Goal: Task Accomplishment & Management: Manage account settings

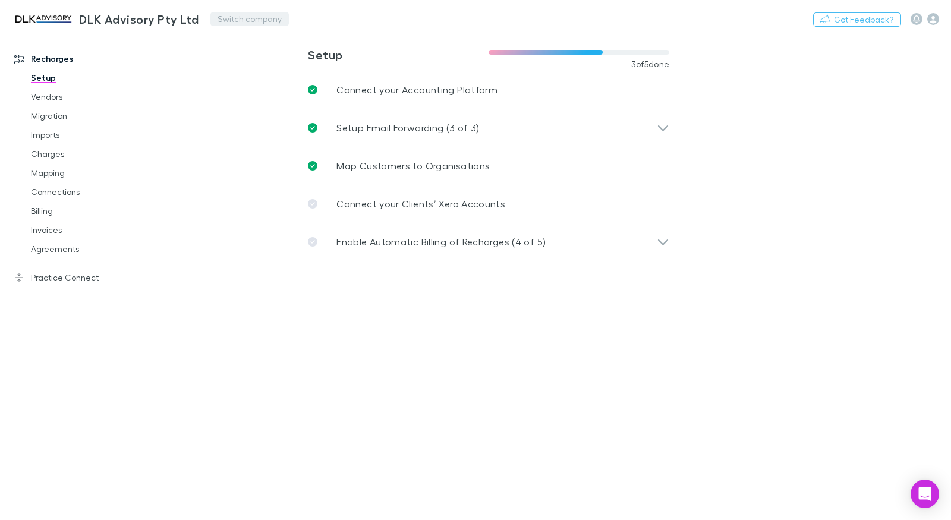
click at [240, 23] on button "Switch company" at bounding box center [249, 19] width 78 height 14
type input "******"
click at [35, 171] on link "Mapping" at bounding box center [83, 172] width 129 height 19
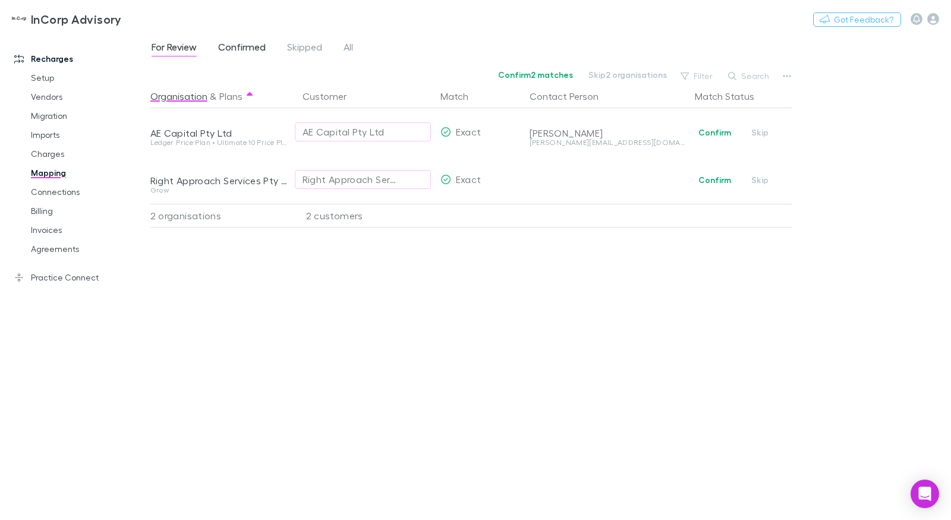
click at [222, 46] on span "Confirmed" at bounding box center [242, 48] width 48 height 15
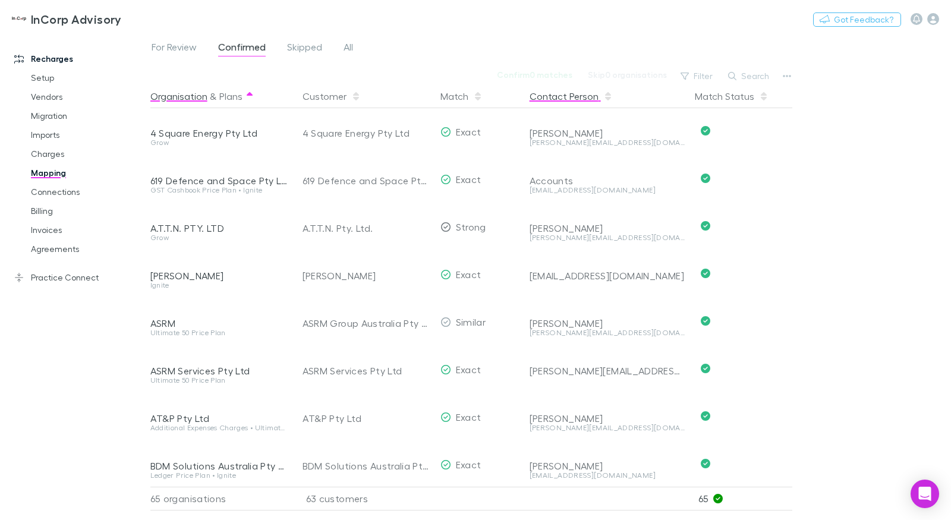
click at [545, 96] on button "Contact Person" at bounding box center [571, 96] width 83 height 24
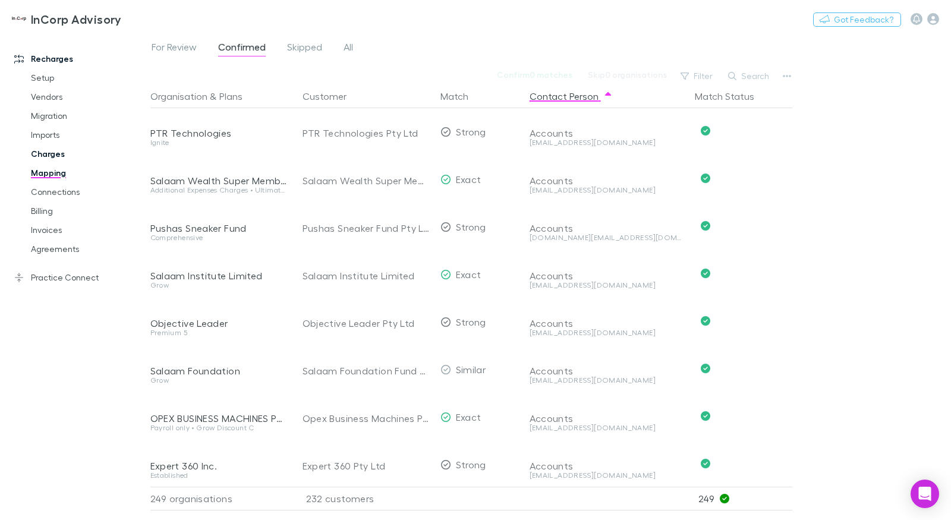
click at [39, 155] on link "Charges" at bounding box center [83, 153] width 129 height 19
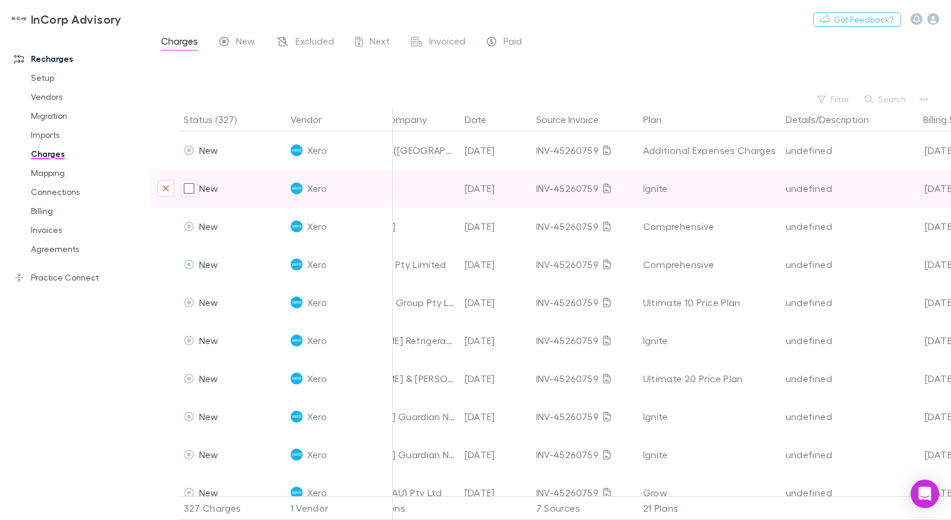
scroll to position [0, 131]
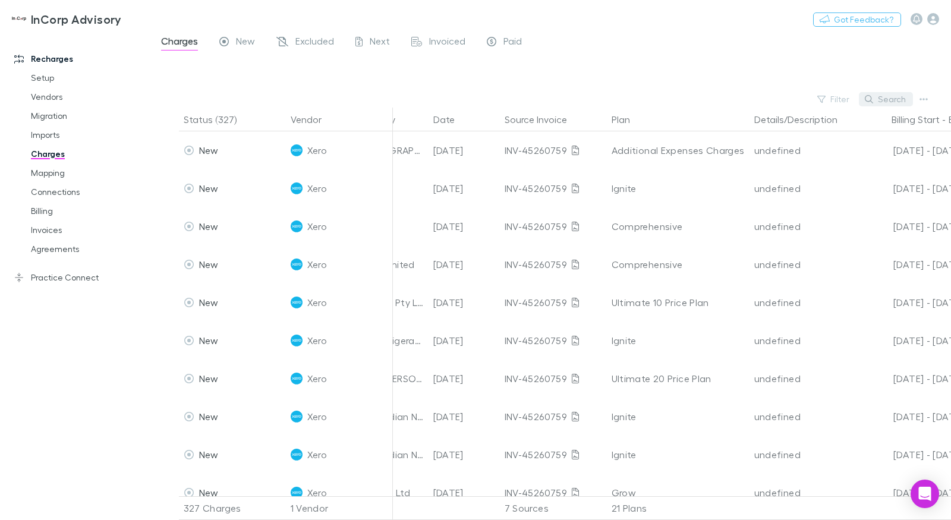
click at [892, 97] on button "Search" at bounding box center [886, 99] width 54 height 14
paste input "**********"
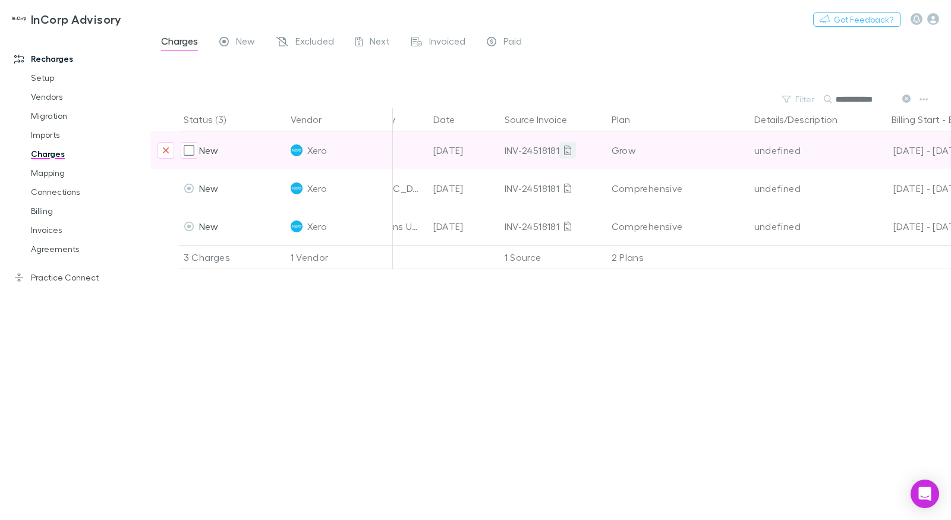
type input "**********"
click at [569, 152] on icon at bounding box center [567, 151] width 7 height 10
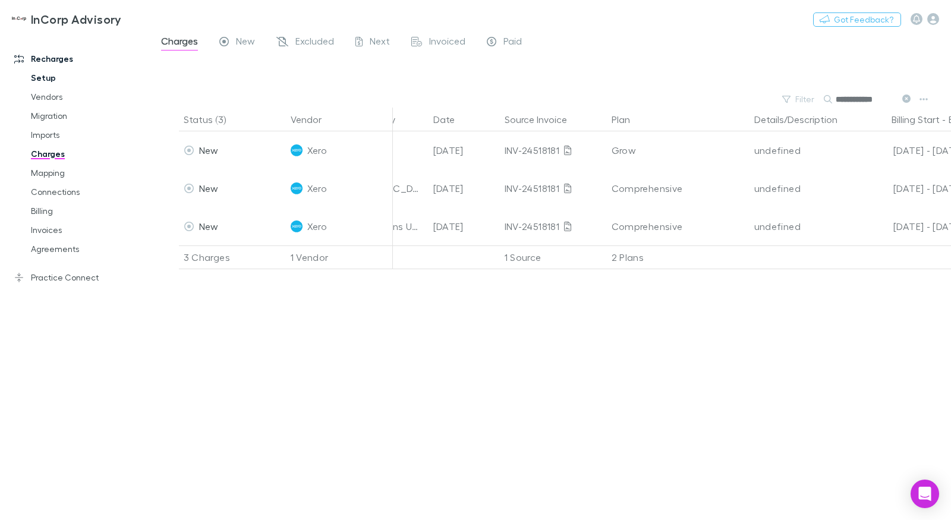
click at [54, 77] on link "Setup" at bounding box center [83, 77] width 129 height 19
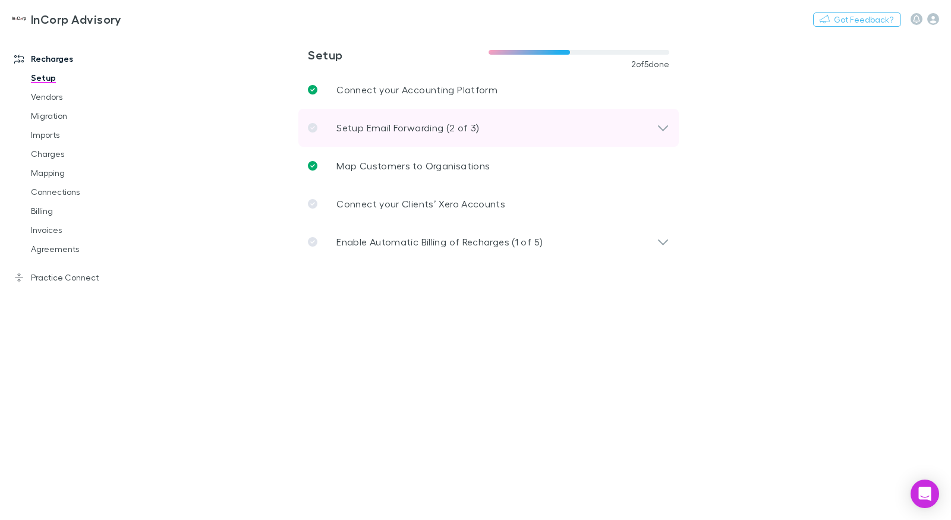
click at [395, 124] on p "Setup Email Forwarding (2 of 3)" at bounding box center [407, 128] width 143 height 14
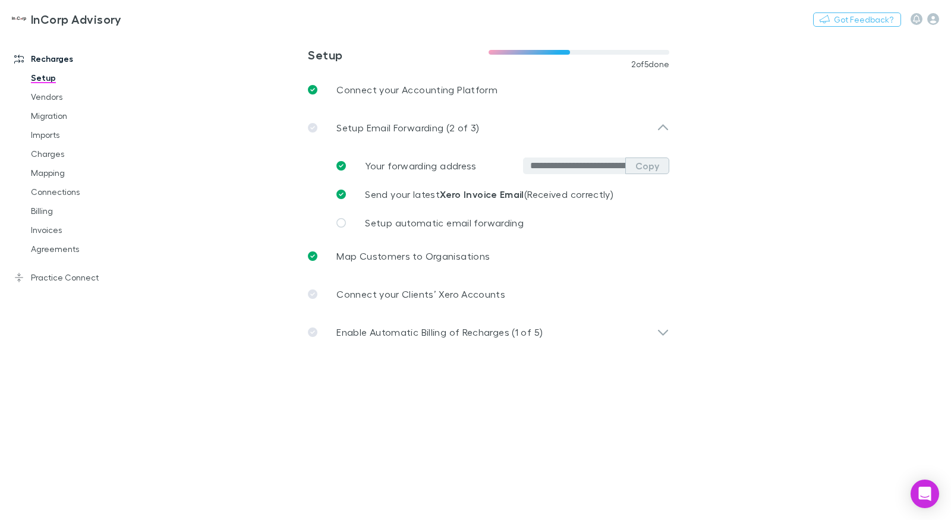
click at [654, 172] on button "Copy" at bounding box center [647, 166] width 44 height 17
click at [54, 143] on link "Imports" at bounding box center [83, 134] width 129 height 19
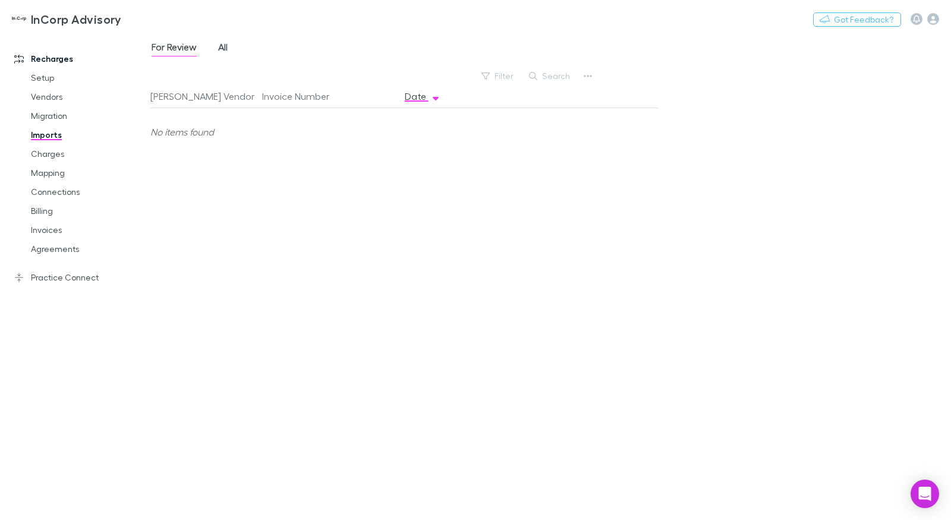
click at [224, 46] on span "All" at bounding box center [223, 48] width 10 height 15
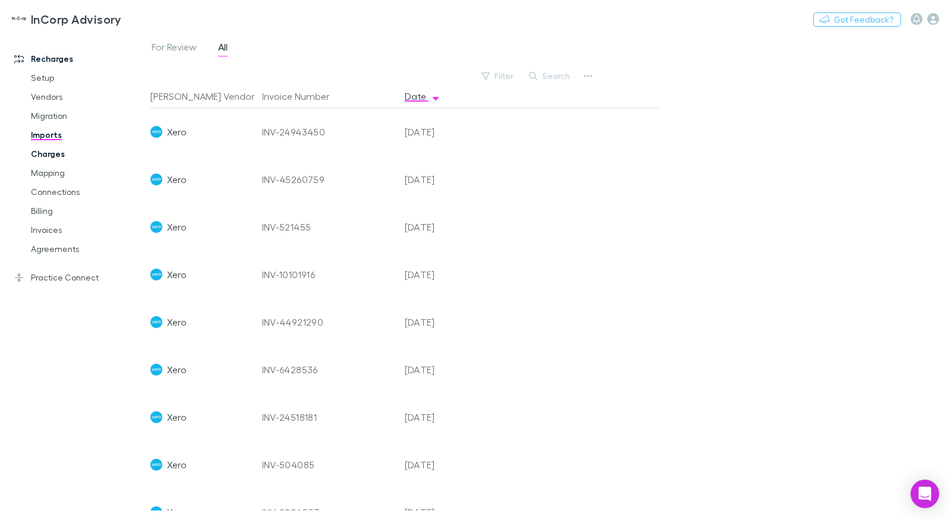
click at [63, 150] on link "Charges" at bounding box center [83, 153] width 129 height 19
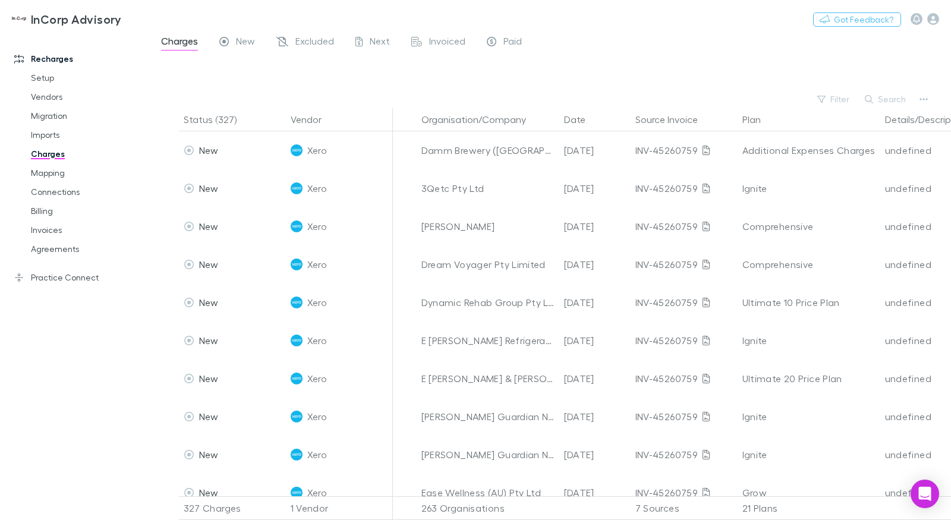
click at [883, 96] on button "Search" at bounding box center [886, 99] width 54 height 14
paste input "**********"
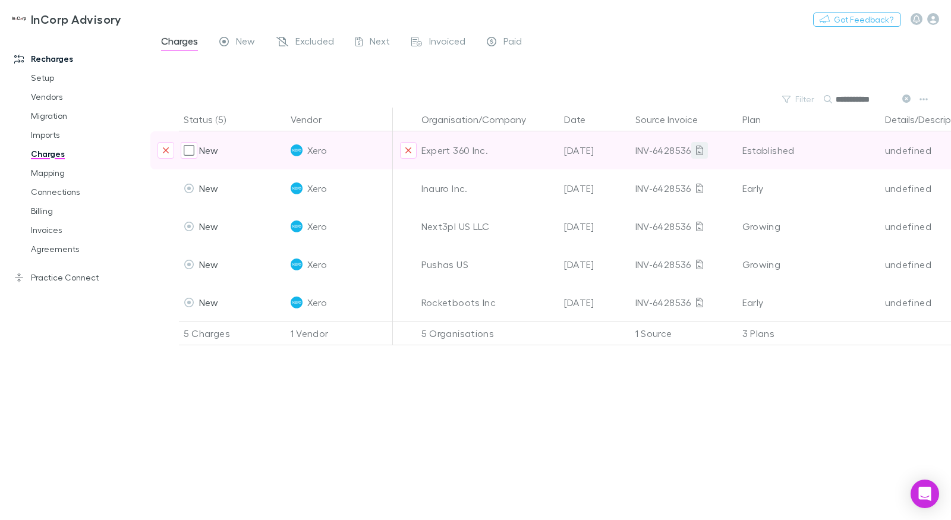
type input "**********"
click at [705, 153] on link at bounding box center [699, 150] width 17 height 17
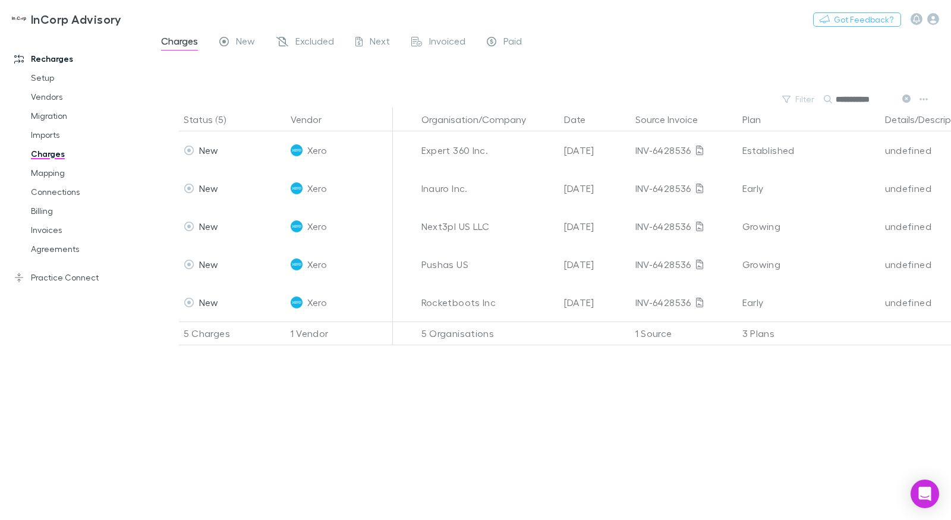
click at [15, 86] on div "Setup Vendors Migration Imports Charges Mapping Connections Billing Invoices Ag…" at bounding box center [75, 163] width 146 height 190
click at [30, 82] on link "Setup" at bounding box center [83, 77] width 129 height 19
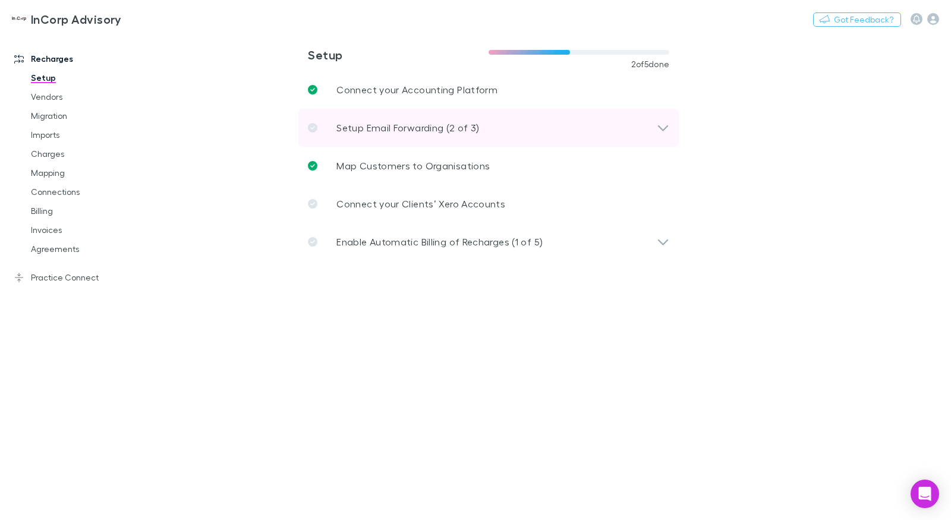
click at [470, 126] on p "Setup Email Forwarding (2 of 3)" at bounding box center [407, 128] width 143 height 14
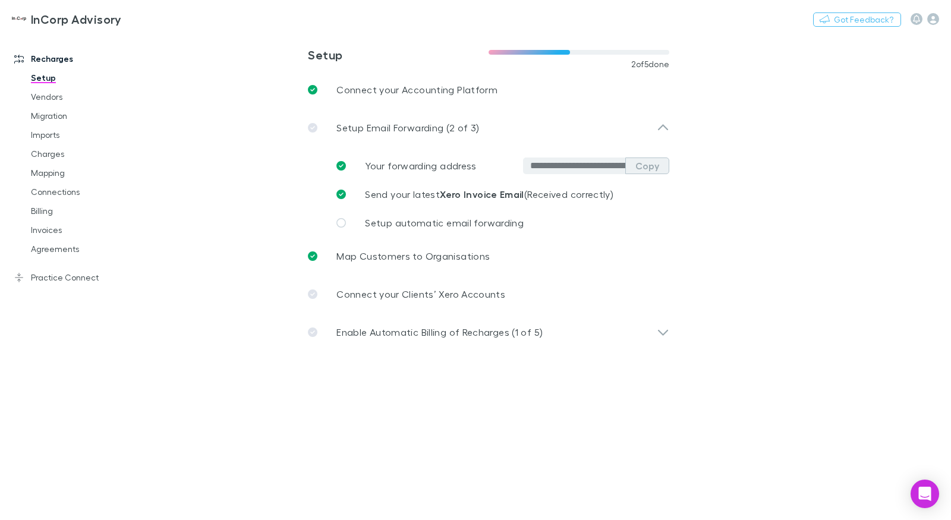
click at [646, 168] on button "Copy" at bounding box center [647, 166] width 44 height 17
drag, startPoint x: 48, startPoint y: 140, endPoint x: 268, endPoint y: 74, distance: 229.8
click at [48, 140] on link "Imports" at bounding box center [83, 134] width 129 height 19
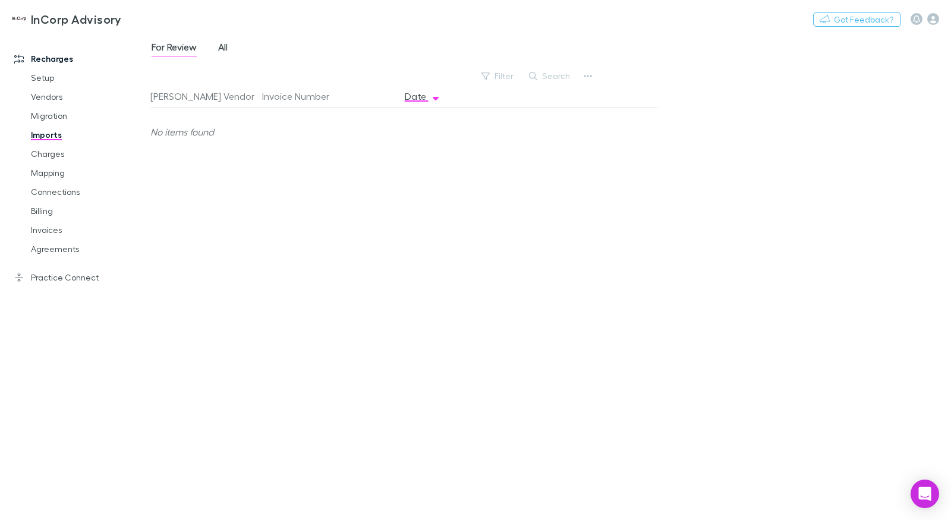
click at [230, 49] on div "For Review All" at bounding box center [194, 48] width 88 height 19
click at [227, 49] on span "All" at bounding box center [223, 48] width 10 height 15
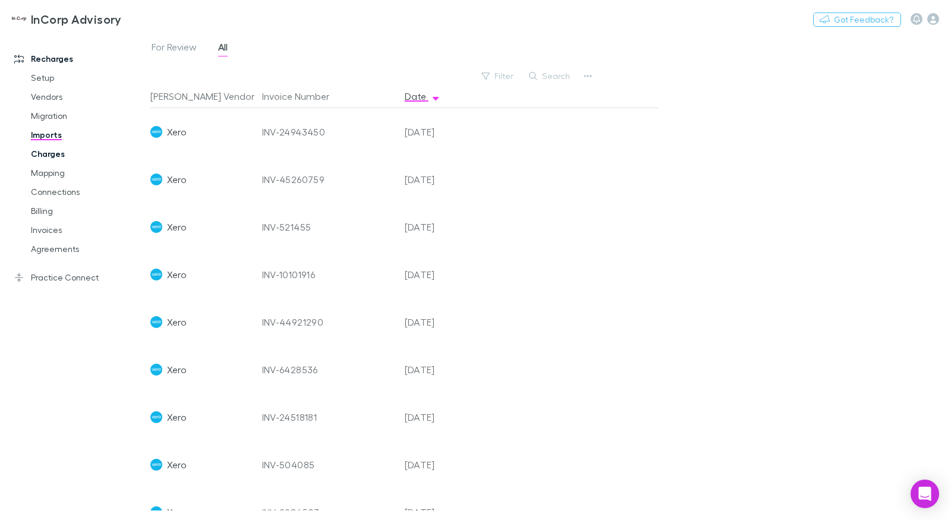
click at [50, 154] on link "Charges" at bounding box center [83, 153] width 129 height 19
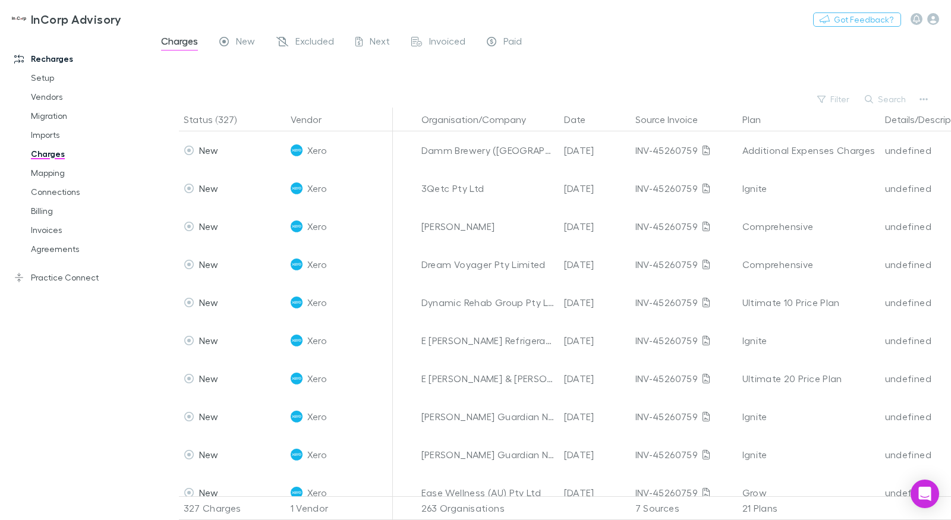
click at [894, 92] on button "Search" at bounding box center [886, 99] width 54 height 14
paste input "**********"
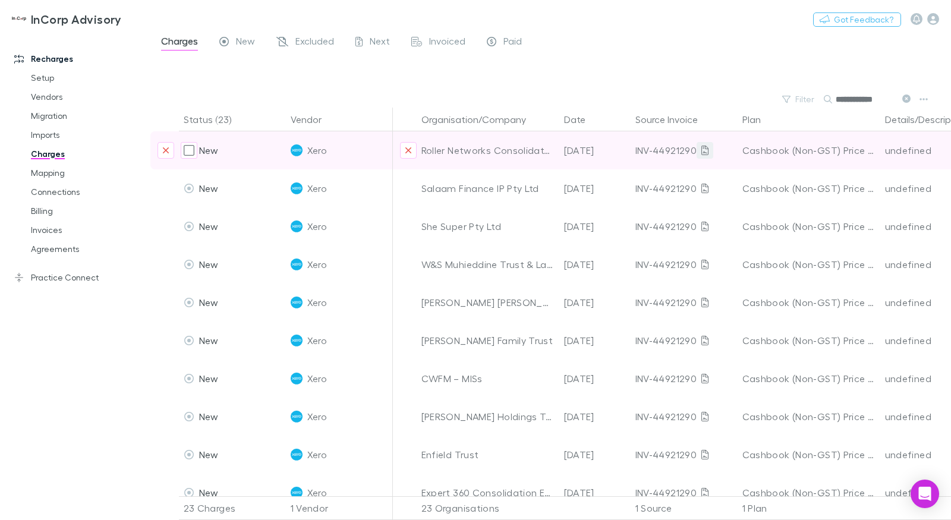
type input "**********"
click at [706, 149] on icon at bounding box center [705, 151] width 7 height 10
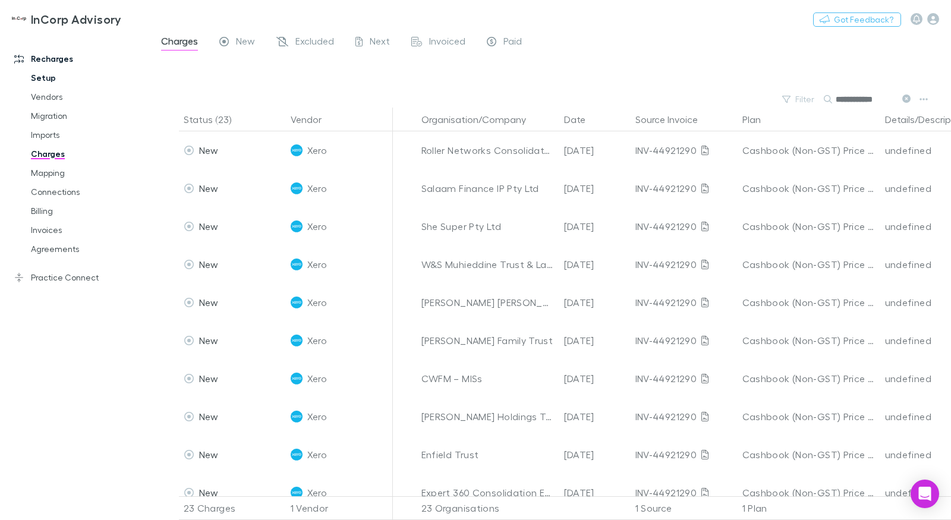
click at [63, 74] on link "Setup" at bounding box center [83, 77] width 129 height 19
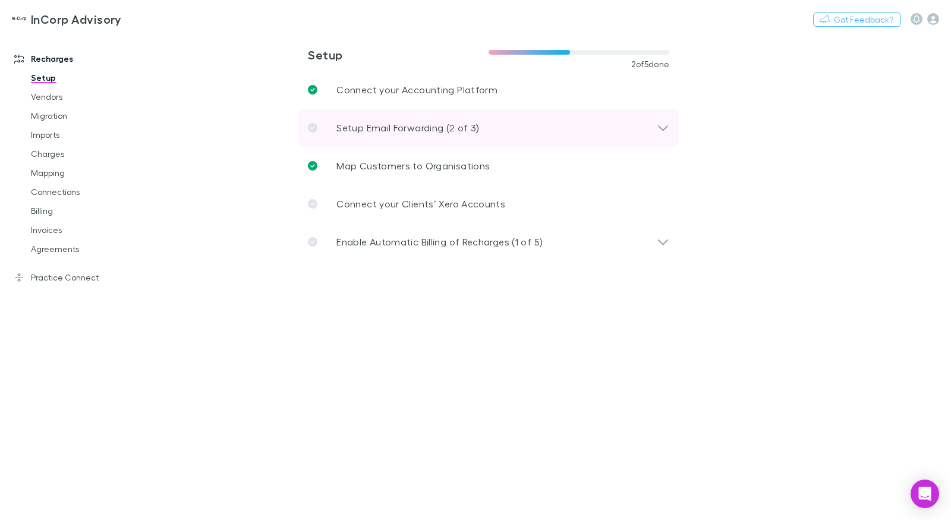
click at [384, 121] on p "Setup Email Forwarding (2 of 3)" at bounding box center [407, 128] width 143 height 14
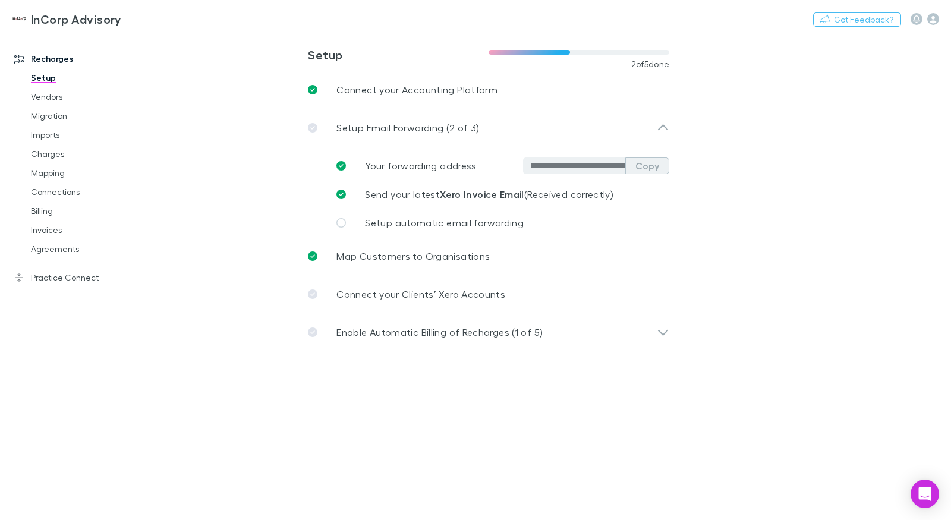
click at [646, 169] on button "Copy" at bounding box center [647, 166] width 44 height 17
click at [29, 141] on link "Imports" at bounding box center [83, 134] width 129 height 19
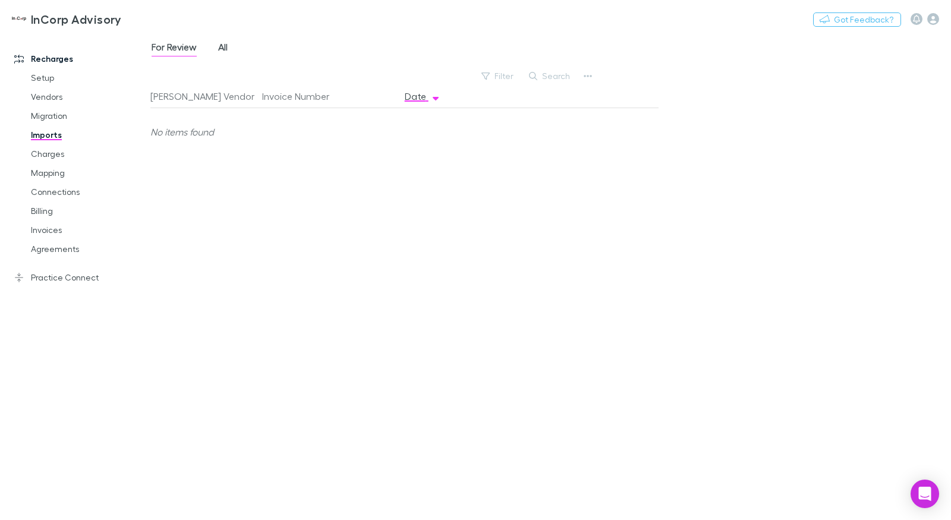
click at [222, 54] on span "All" at bounding box center [223, 48] width 10 height 15
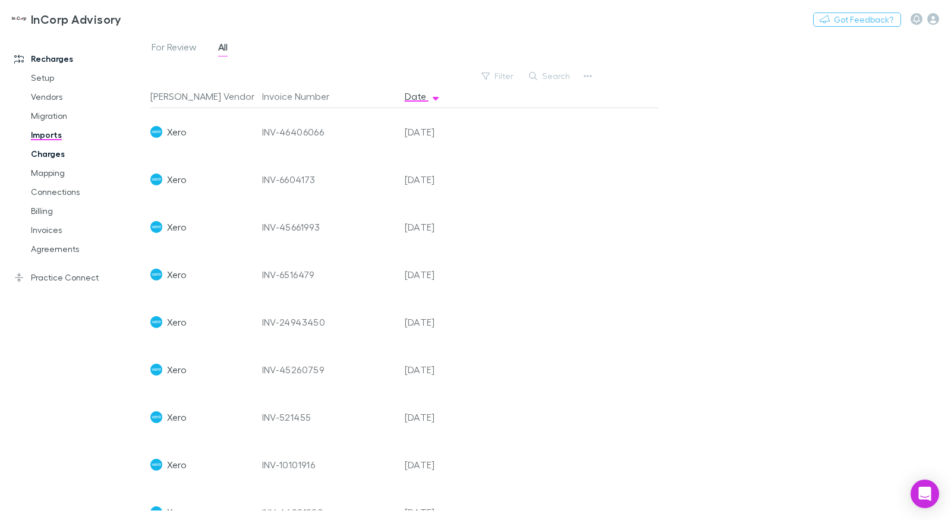
click at [73, 150] on link "Charges" at bounding box center [83, 153] width 129 height 19
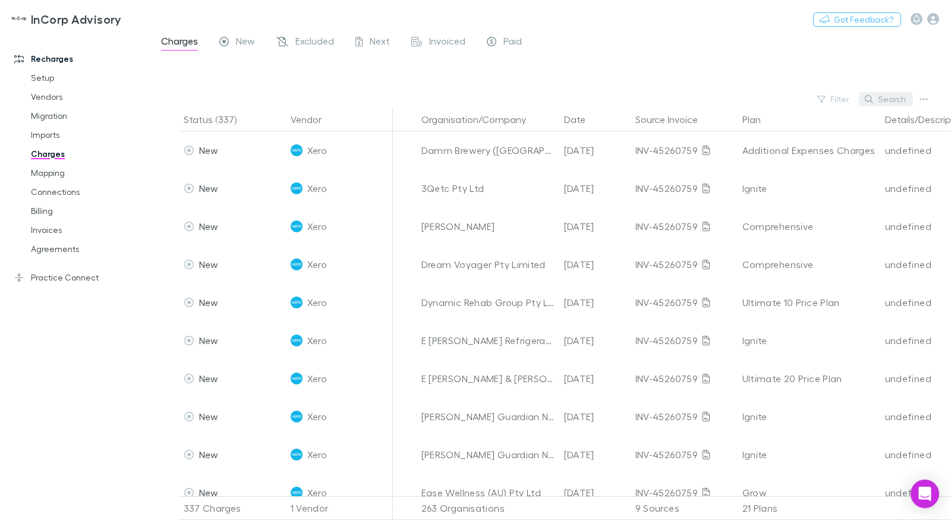
click at [905, 94] on button "Search" at bounding box center [886, 99] width 54 height 14
paste input "**********"
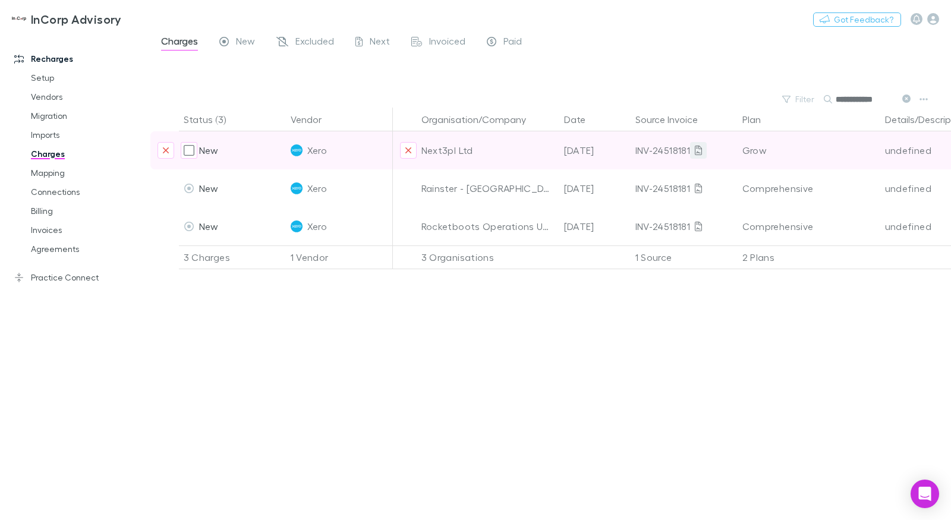
type input "**********"
click at [700, 152] on icon at bounding box center [698, 151] width 7 height 10
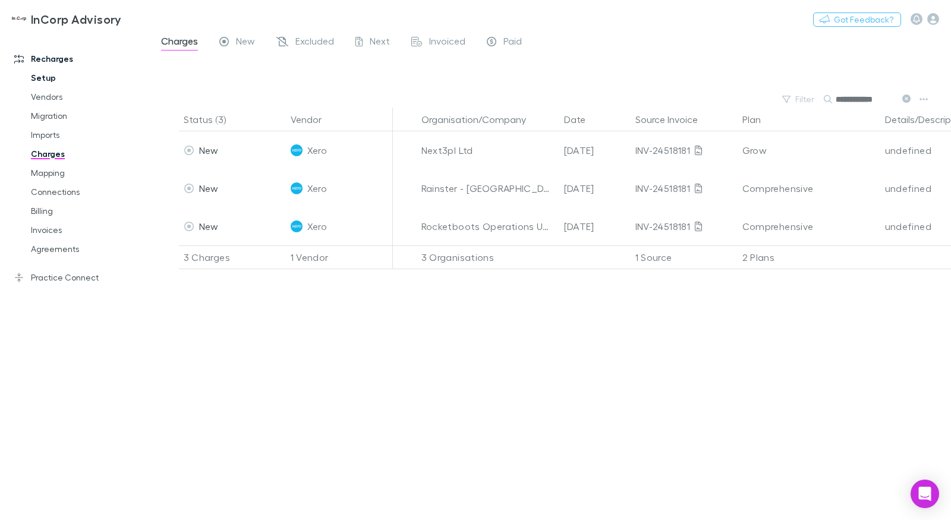
click at [56, 75] on link "Setup" at bounding box center [83, 77] width 129 height 19
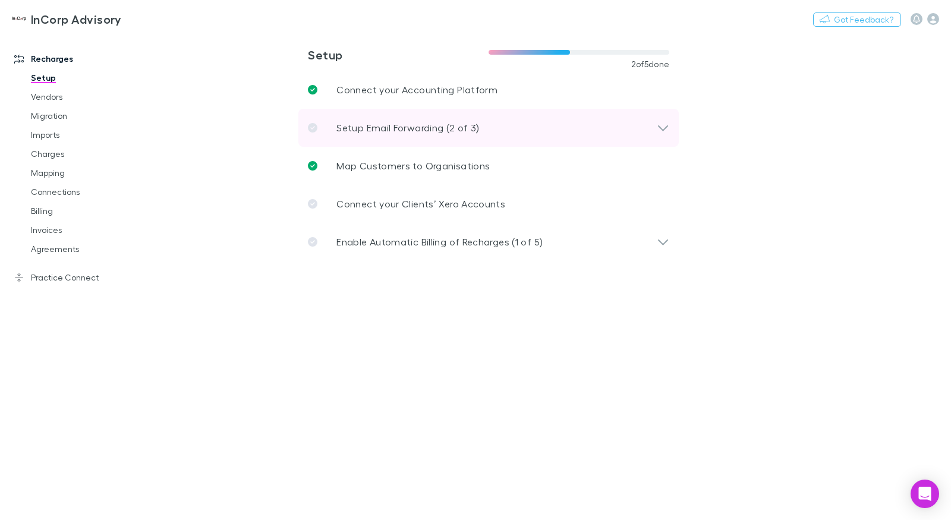
drag, startPoint x: 432, startPoint y: 118, endPoint x: 441, endPoint y: 116, distance: 9.2
click at [432, 118] on div "Setup Email Forwarding (2 of 3)" at bounding box center [488, 128] width 380 height 38
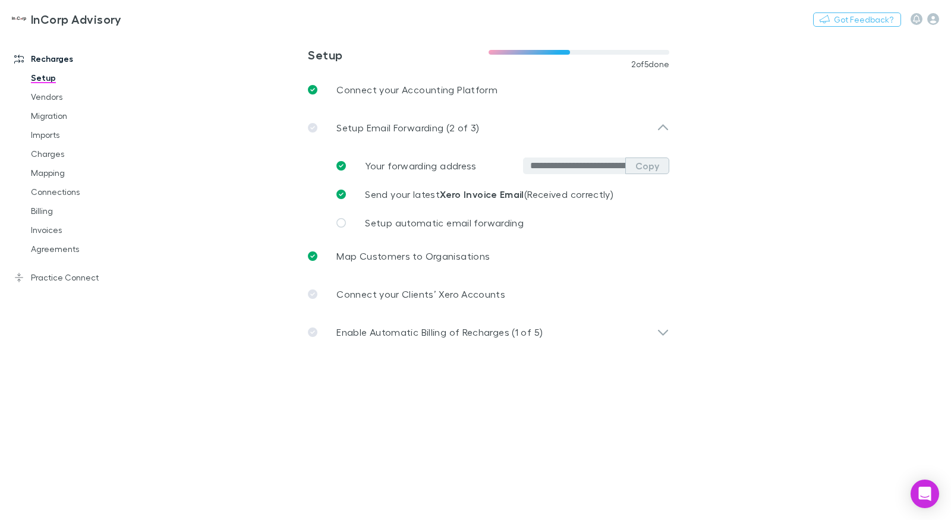
click at [643, 160] on button "Copy" at bounding box center [647, 166] width 44 height 17
click at [637, 171] on button "Copy" at bounding box center [647, 166] width 44 height 17
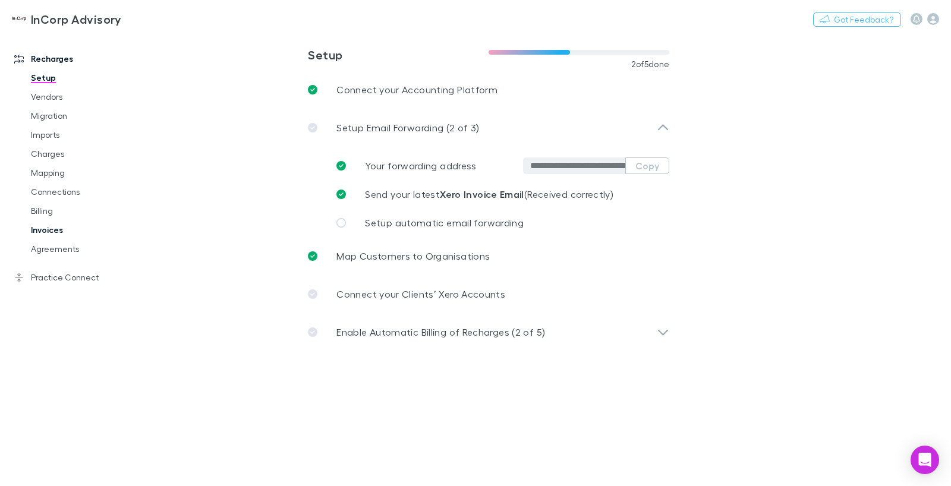
click at [43, 226] on link "Invoices" at bounding box center [83, 230] width 129 height 19
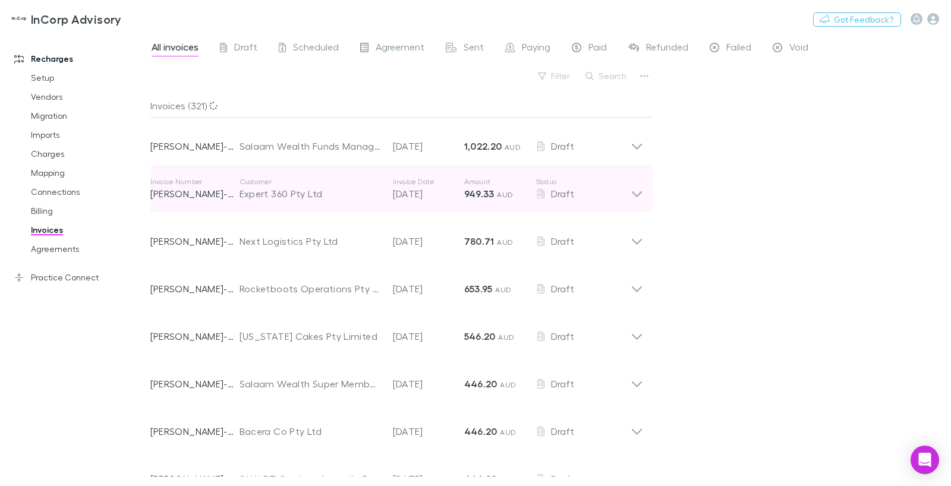
click at [307, 189] on div "Expert 360 Pty Ltd" at bounding box center [310, 194] width 141 height 14
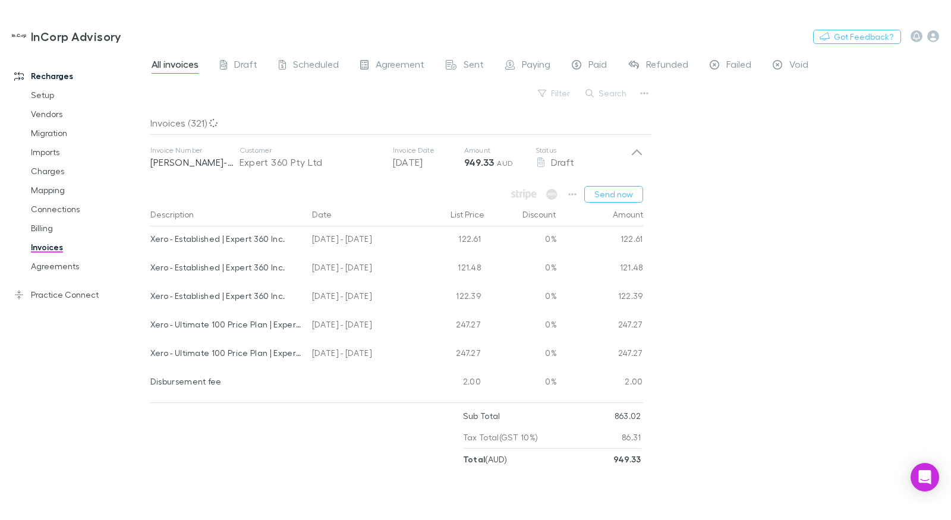
scroll to position [48, 0]
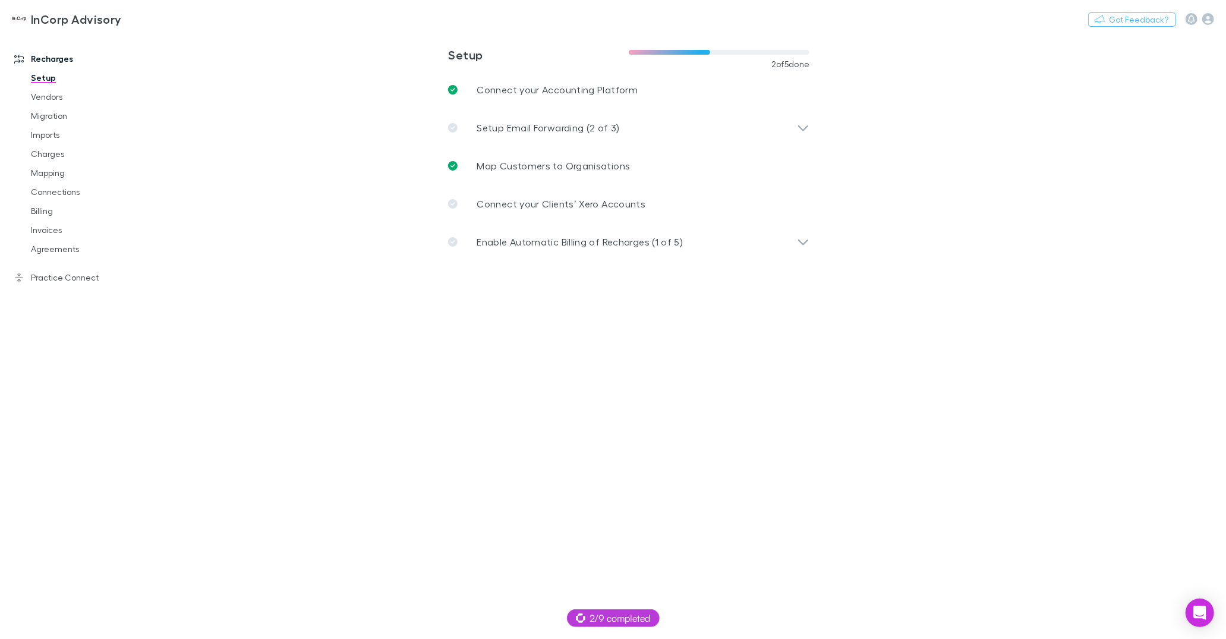
click at [48, 130] on link "Imports" at bounding box center [86, 134] width 134 height 19
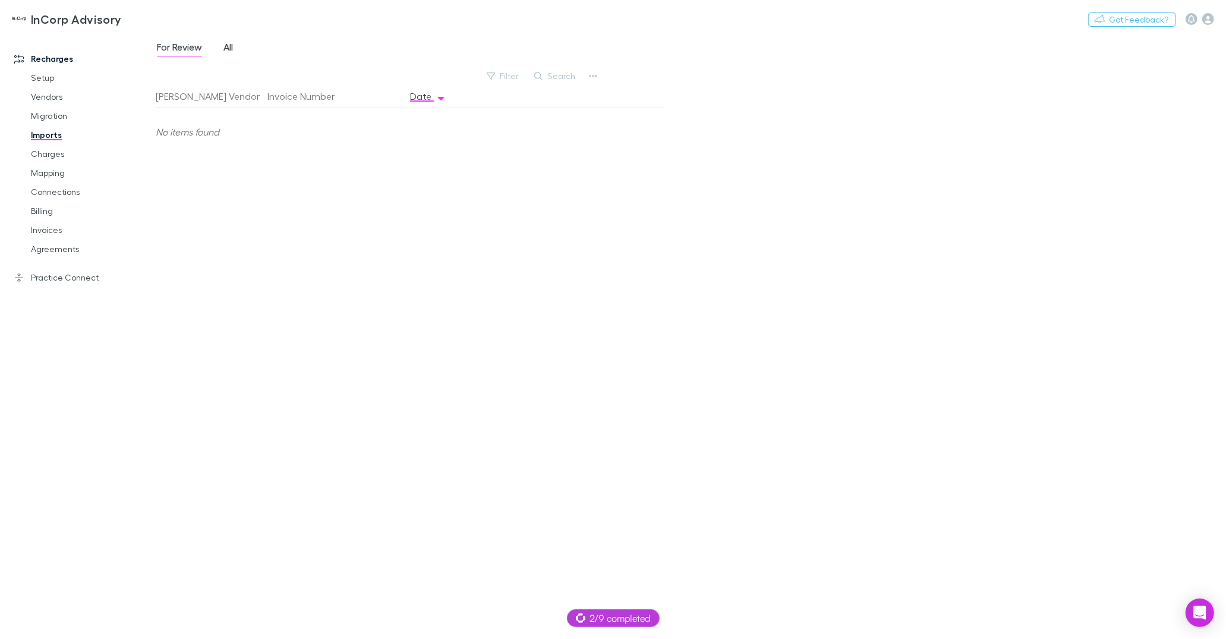
click at [233, 55] on span "All" at bounding box center [229, 48] width 10 height 15
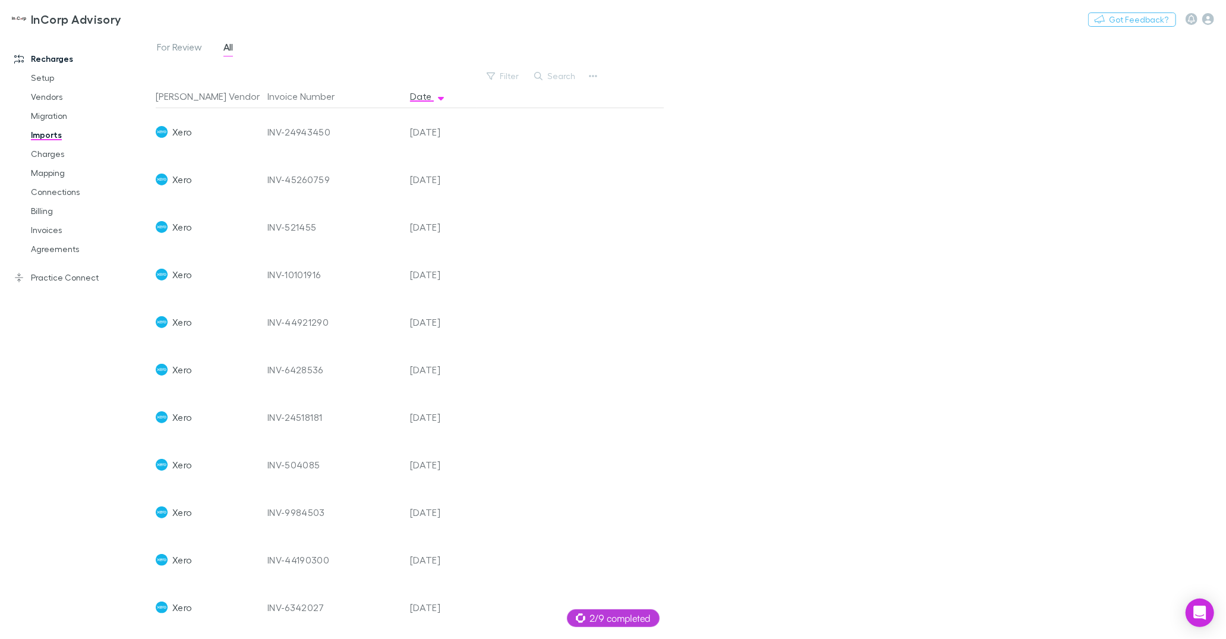
click at [290, 416] on div "INV-24518181" at bounding box center [334, 418] width 133 height 48
click at [291, 367] on div "INV-6428536" at bounding box center [334, 370] width 133 height 48
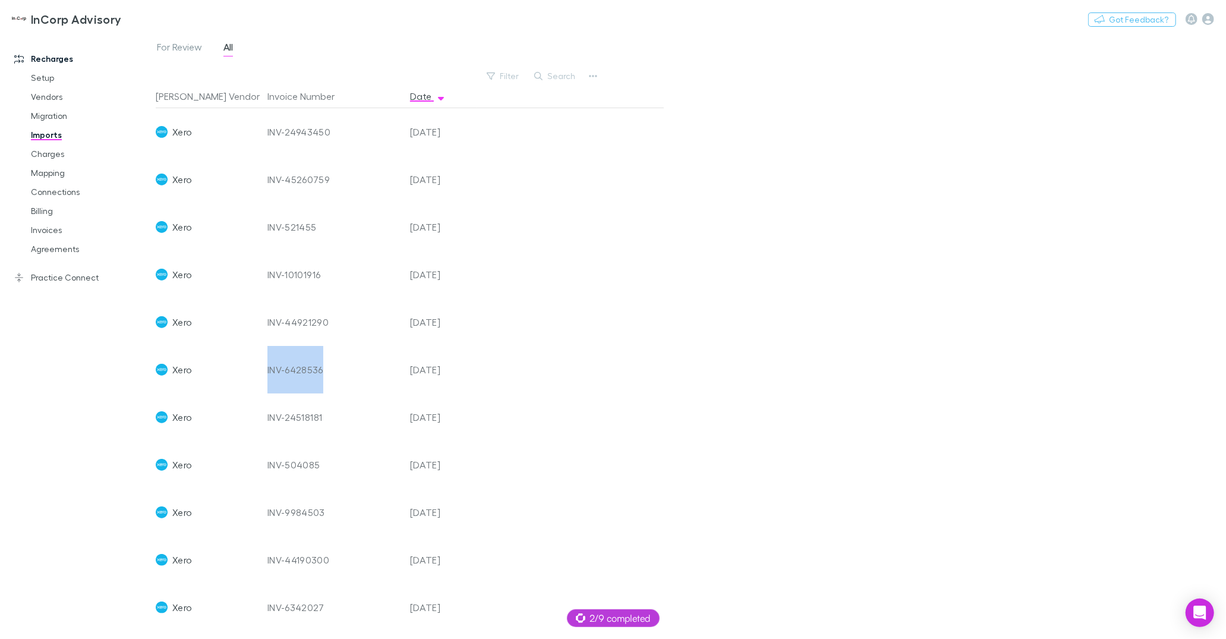
click at [291, 367] on div "INV-6428536" at bounding box center [334, 370] width 133 height 48
click at [298, 319] on div "INV-44921290" at bounding box center [334, 322] width 133 height 48
click at [314, 415] on div "INV-44921290" at bounding box center [334, 418] width 133 height 48
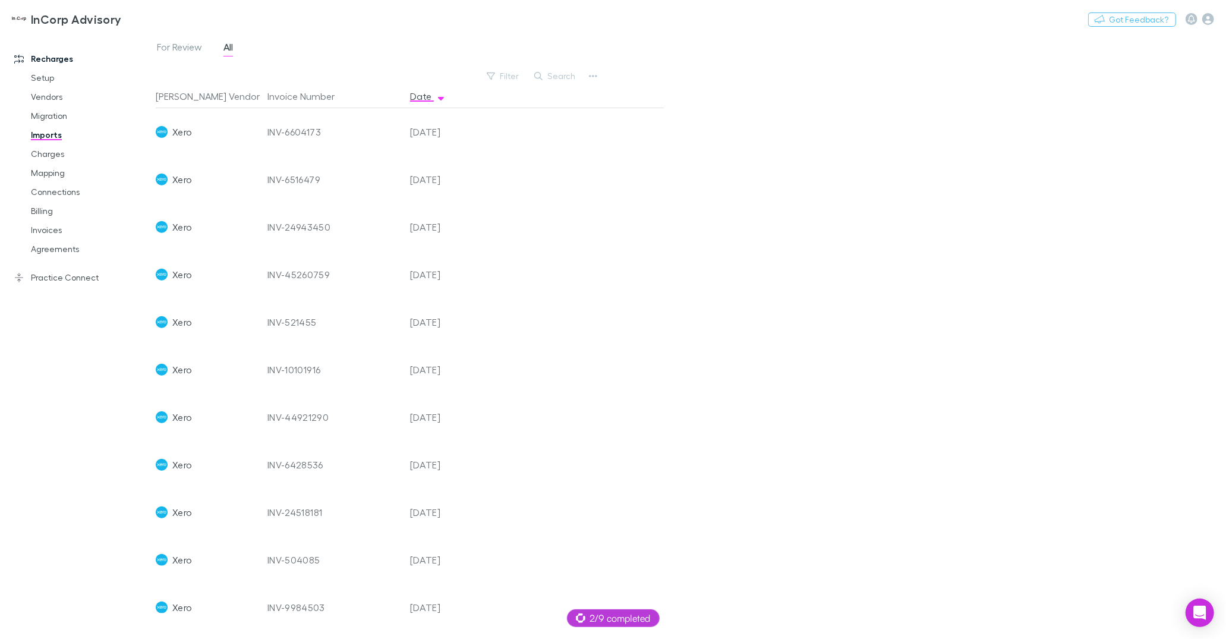
click at [314, 415] on div "INV-44921290" at bounding box center [334, 418] width 133 height 48
click at [309, 368] on div "INV-10101916" at bounding box center [334, 370] width 133 height 48
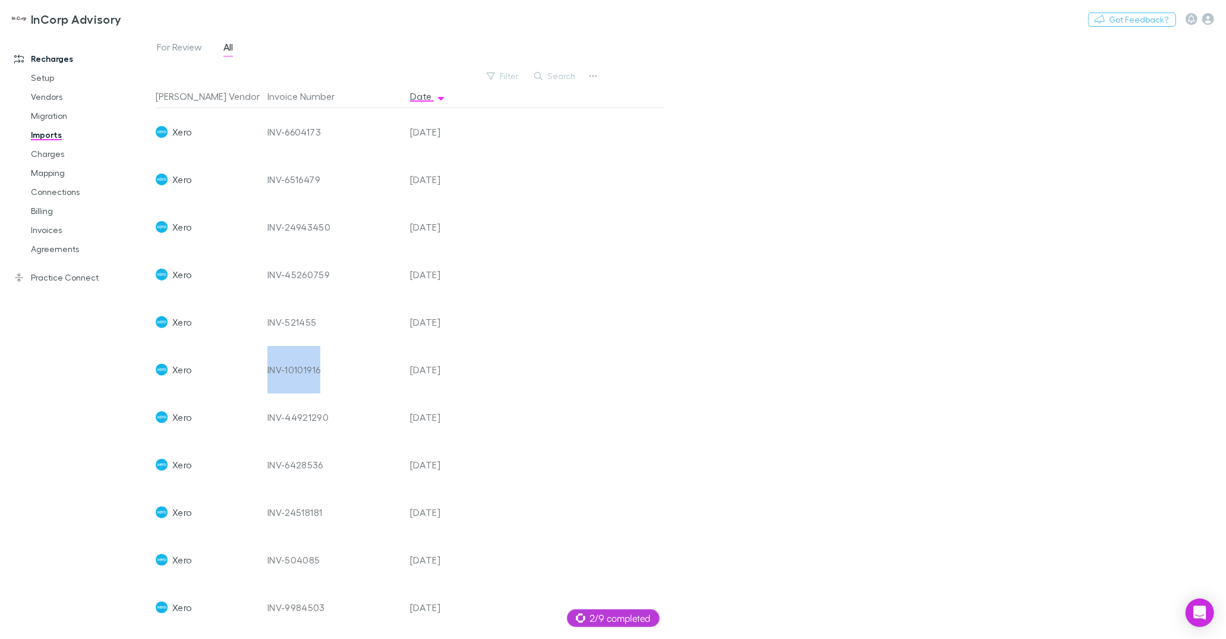
copy div "INV-10101916"
click at [304, 320] on div "INV-521455" at bounding box center [334, 322] width 133 height 48
copy div "INV-521455"
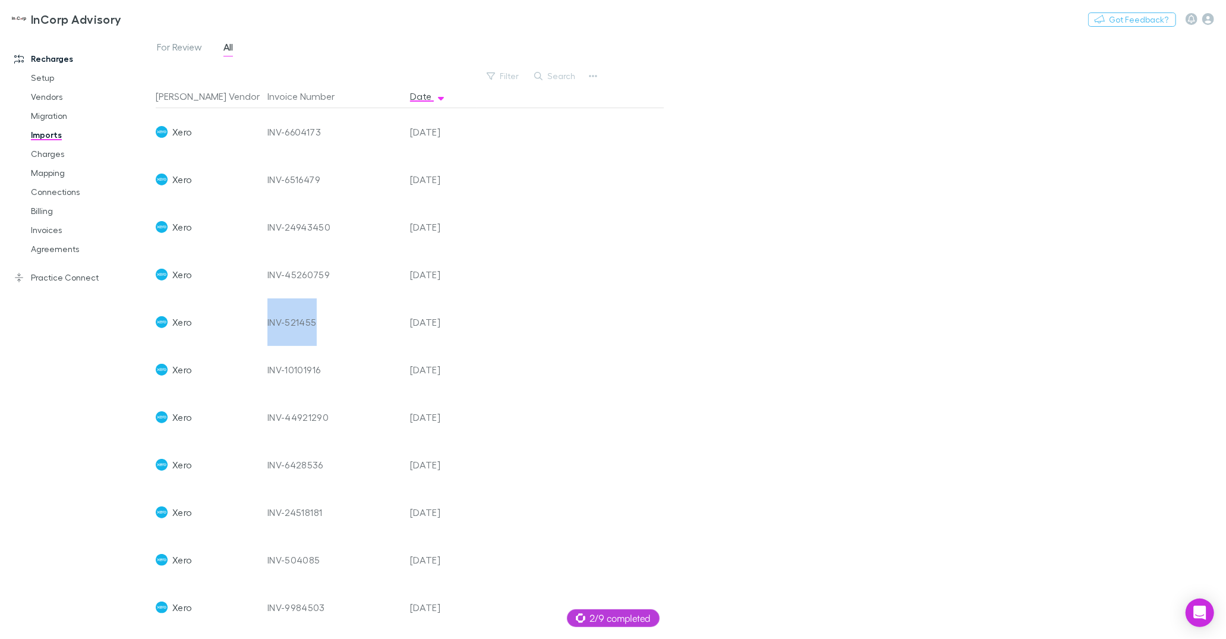
click at [291, 274] on div "INV-45260759" at bounding box center [334, 275] width 133 height 48
copy div "INV-45260759"
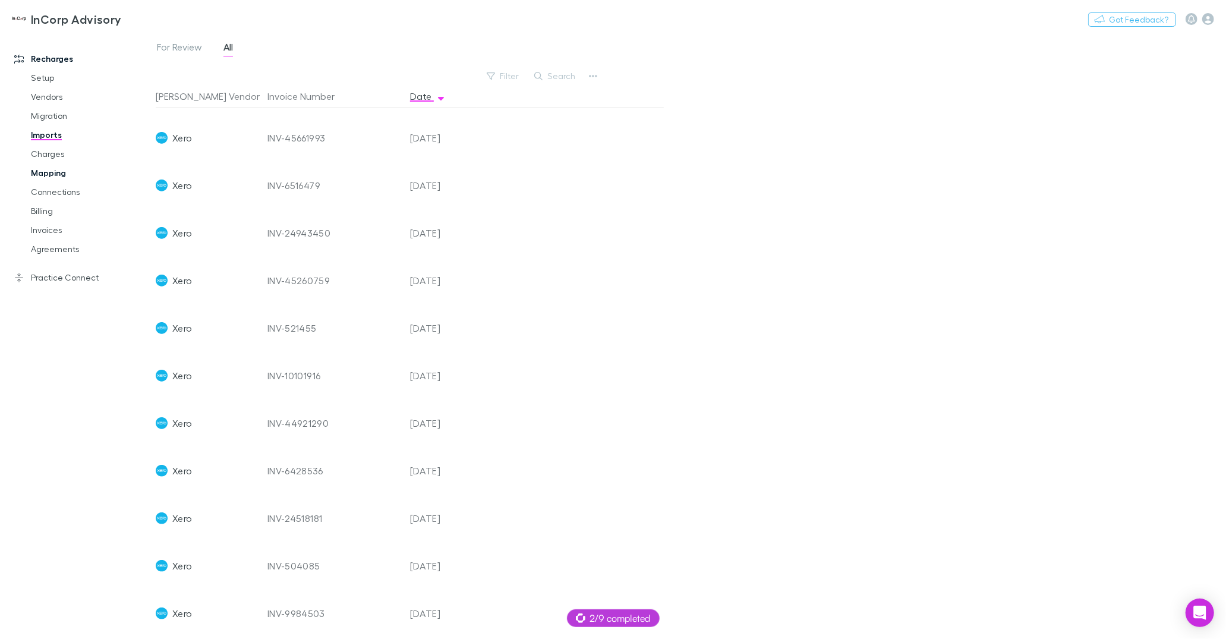
scroll to position [92, 0]
click at [310, 510] on div "INV-24518181" at bounding box center [334, 516] width 133 height 48
copy div "INV-24518181"
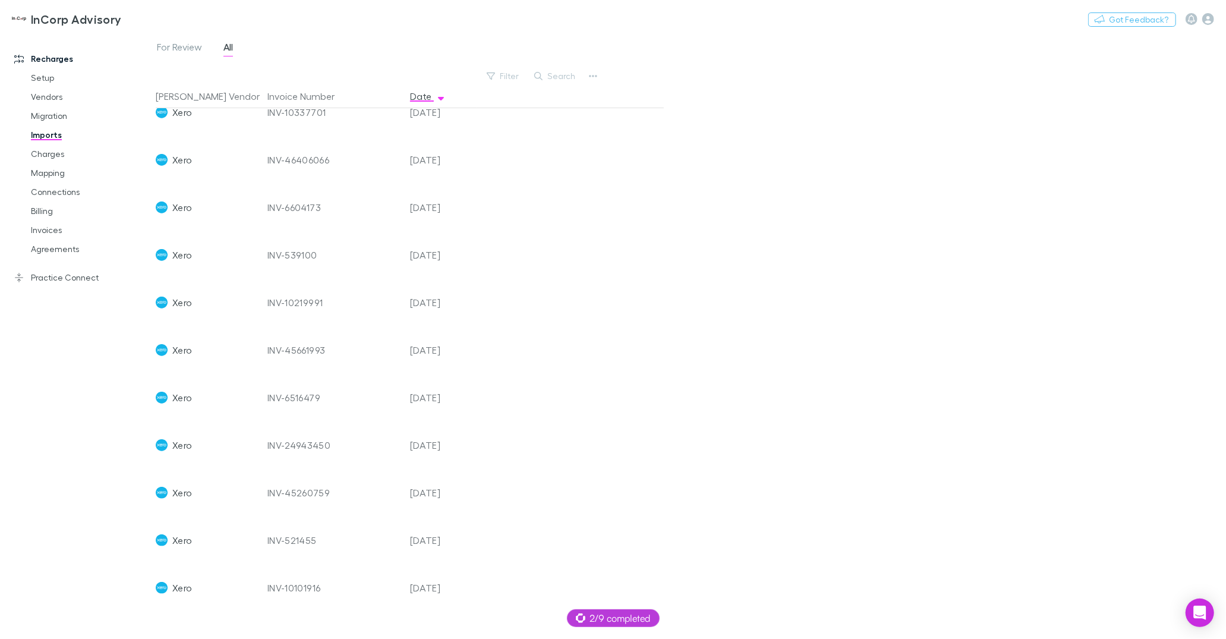
scroll to position [95, 0]
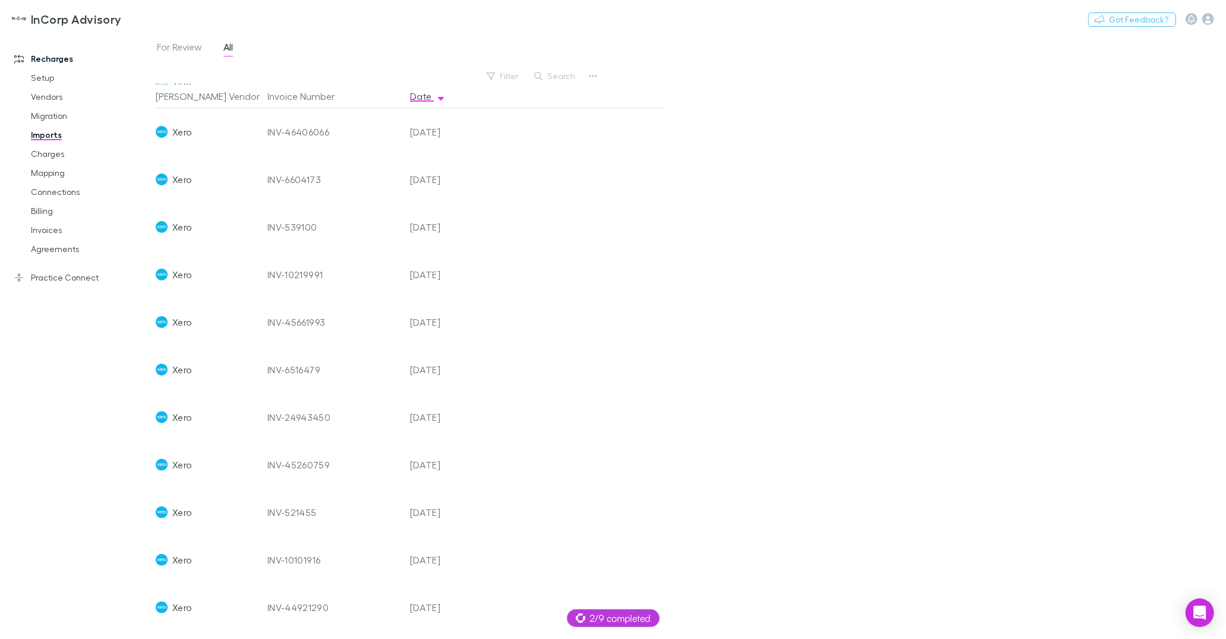
click at [312, 464] on div "INV-45260759" at bounding box center [334, 465] width 133 height 48
copy div "INV-45260759"
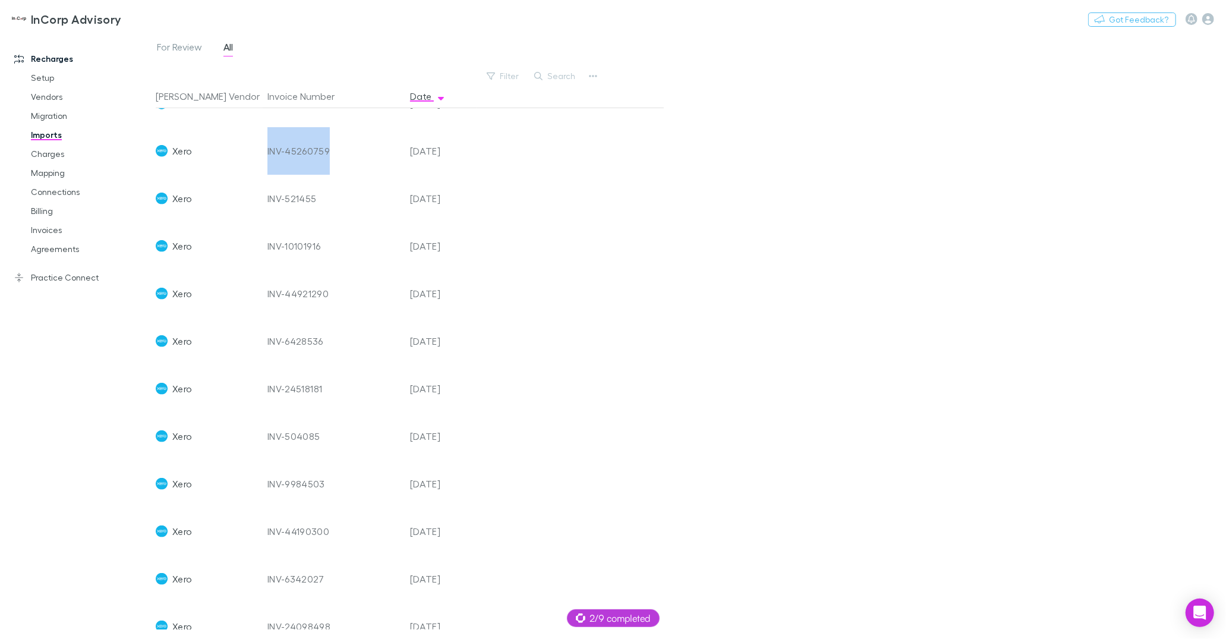
scroll to position [431, 0]
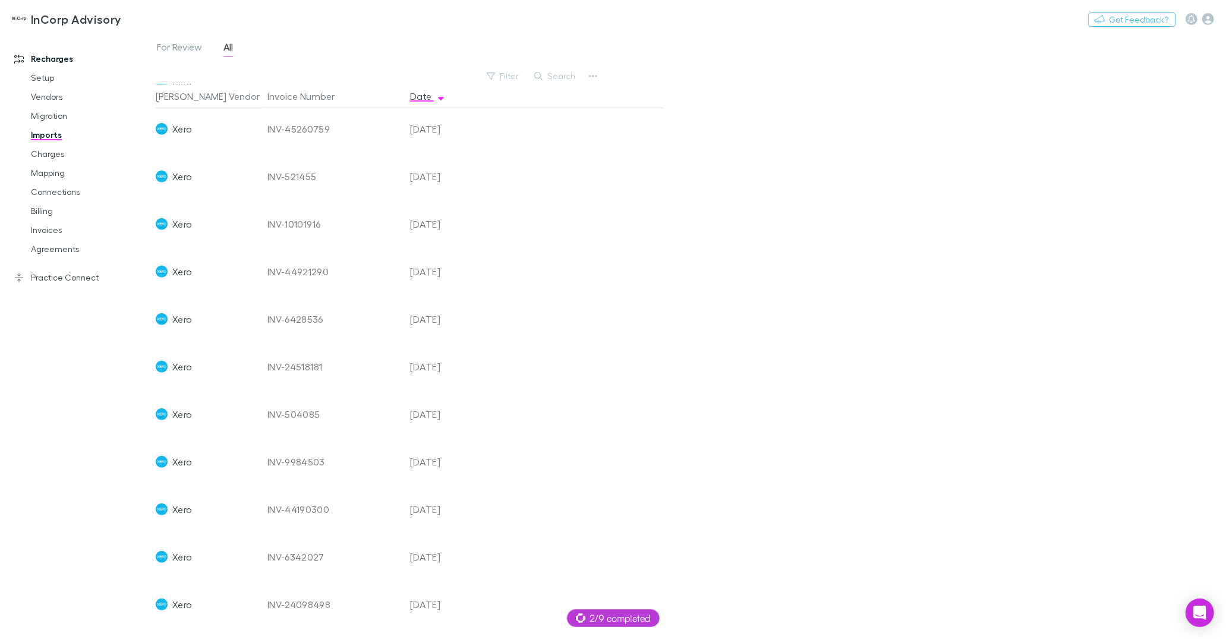
click at [304, 372] on div "INV-24518181" at bounding box center [334, 367] width 133 height 48
copy div "INV-24518181"
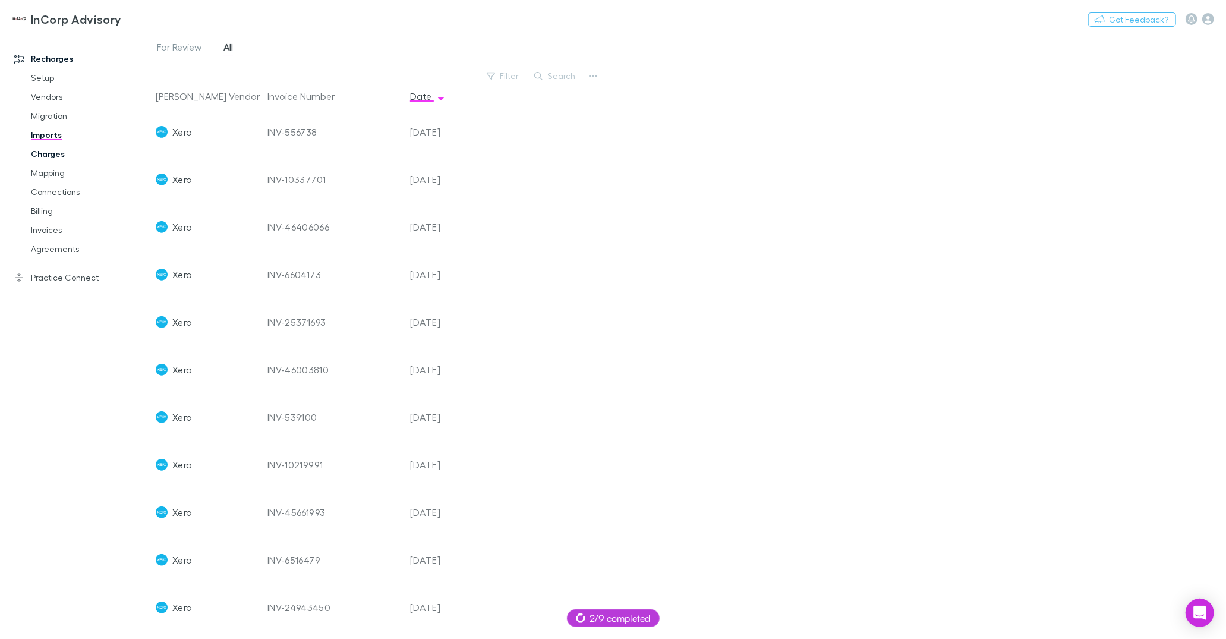
click at [40, 150] on link "Charges" at bounding box center [86, 153] width 134 height 19
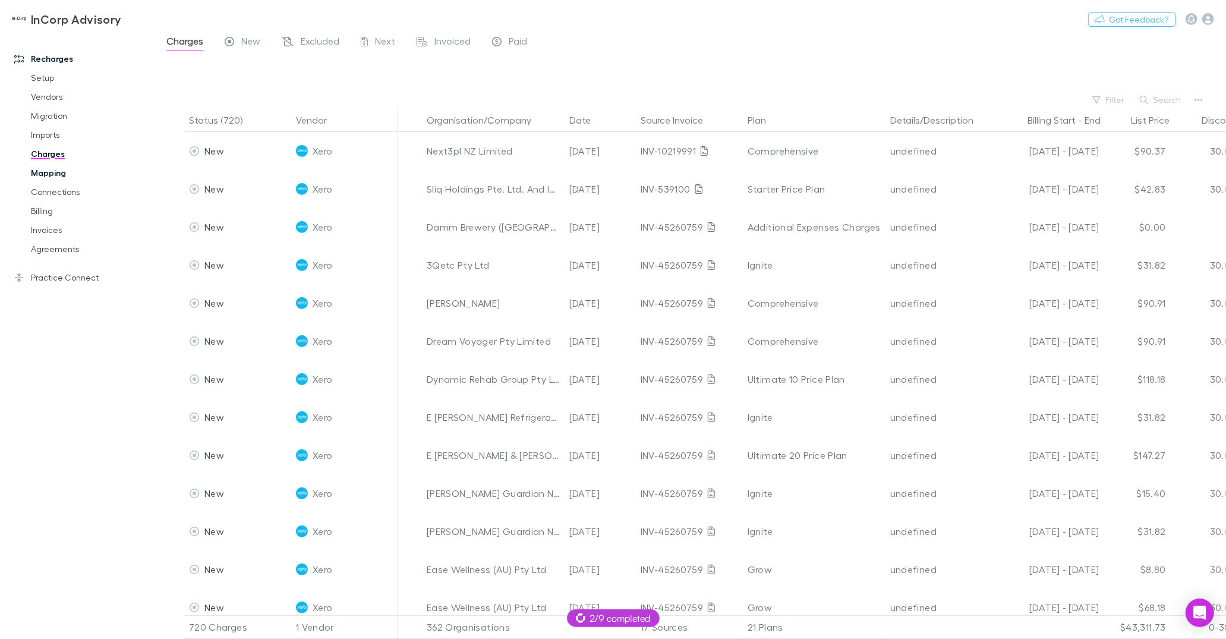
click at [31, 165] on link "Mapping" at bounding box center [86, 172] width 134 height 19
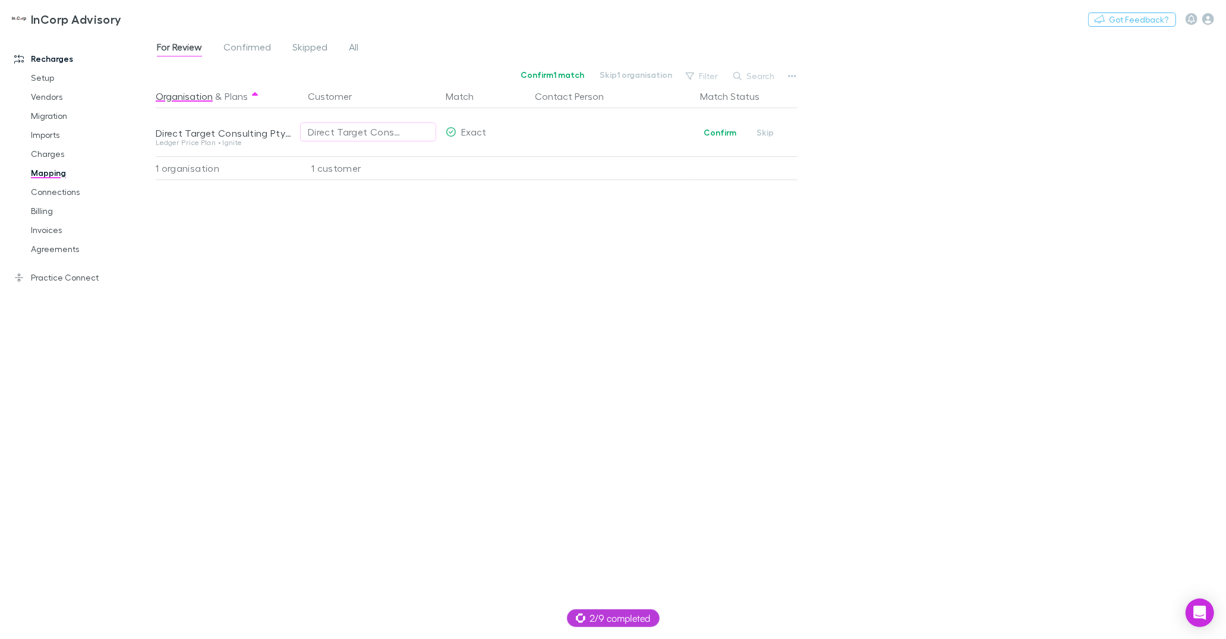
drag, startPoint x: 73, startPoint y: 284, endPoint x: 78, endPoint y: 278, distance: 8.4
click at [73, 285] on link "Practice Connect" at bounding box center [77, 277] width 151 height 19
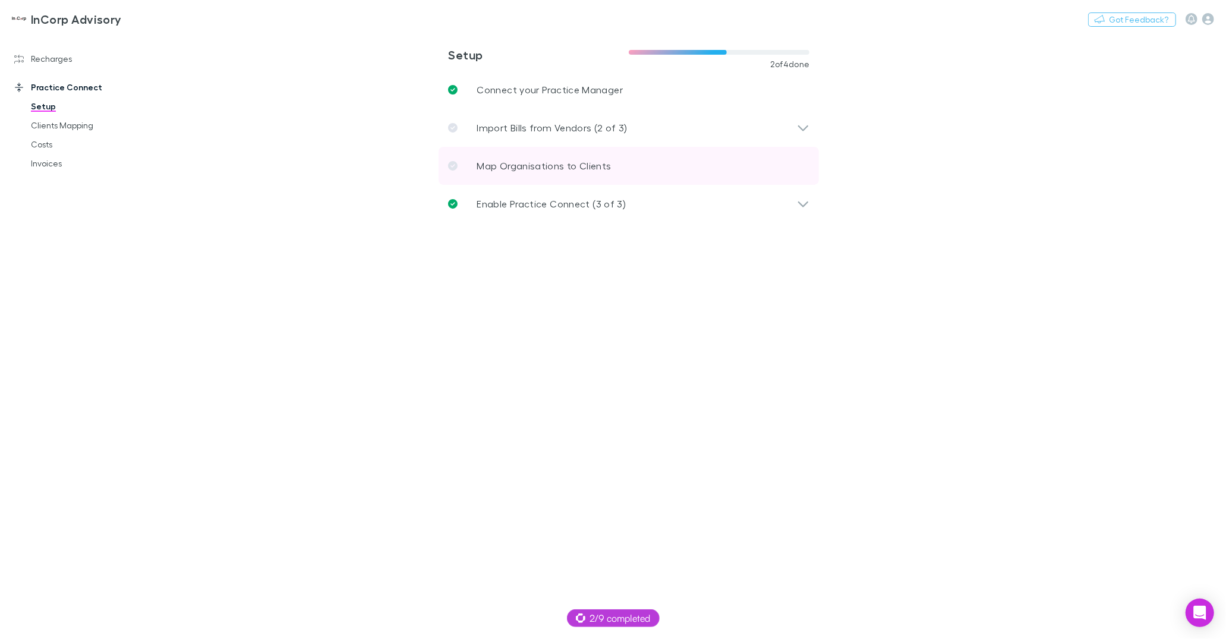
click at [504, 173] on link "Map Organisations to Clients" at bounding box center [629, 166] width 380 height 38
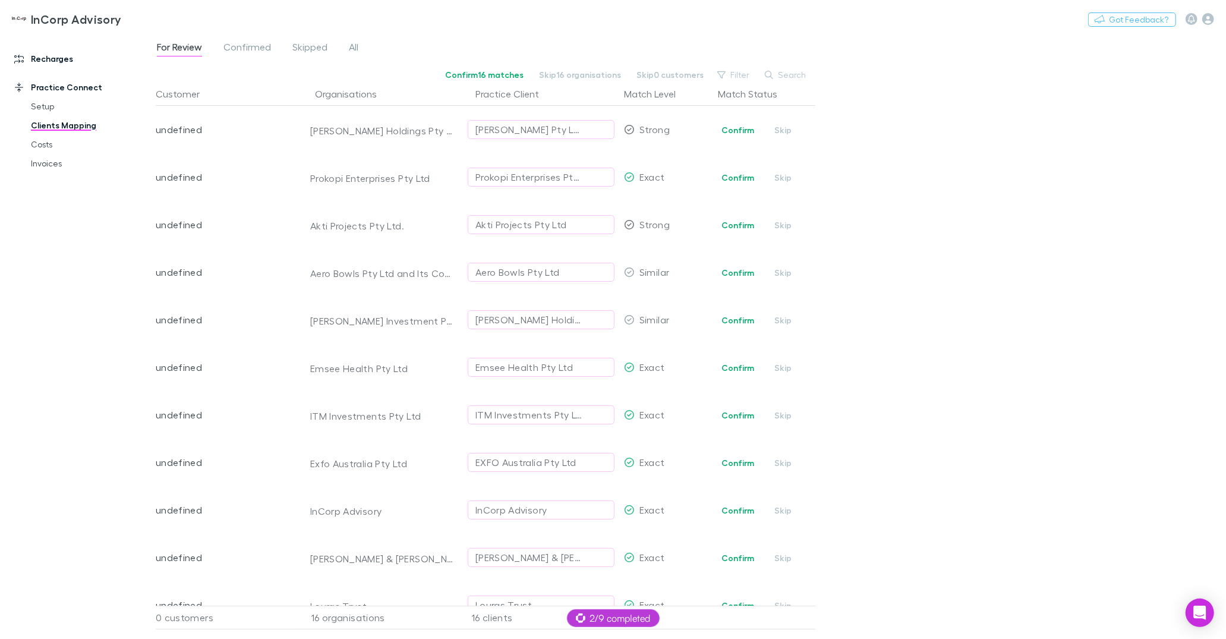
click at [40, 57] on link "Recharges" at bounding box center [77, 58] width 151 height 19
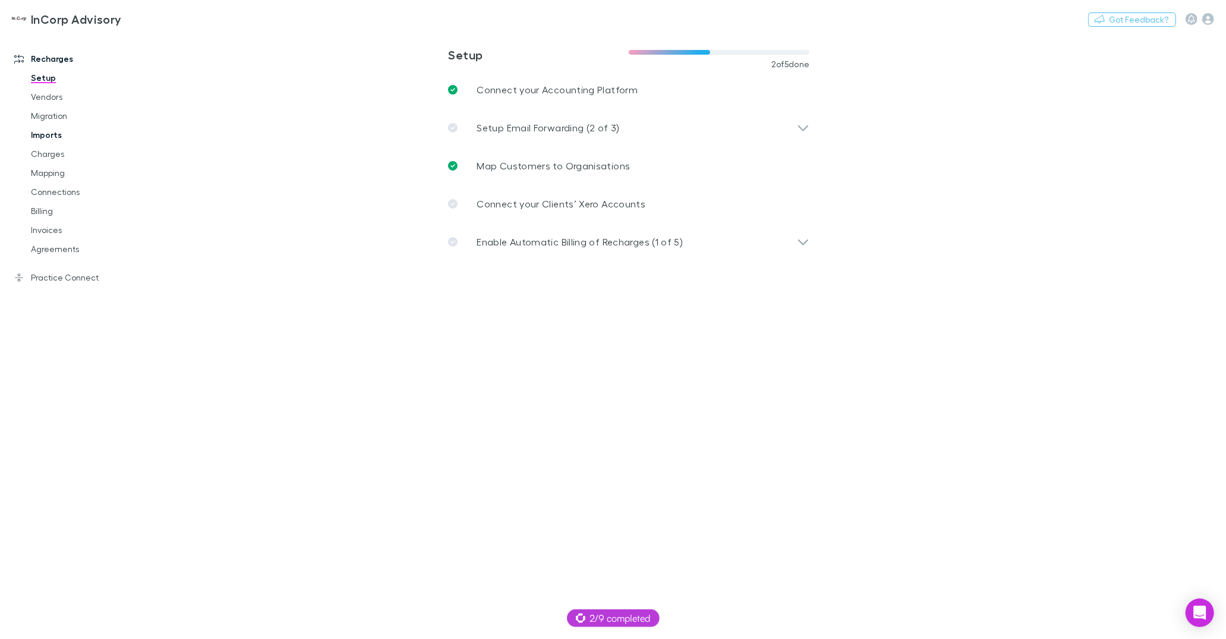
click at [55, 133] on link "Imports" at bounding box center [86, 134] width 134 height 19
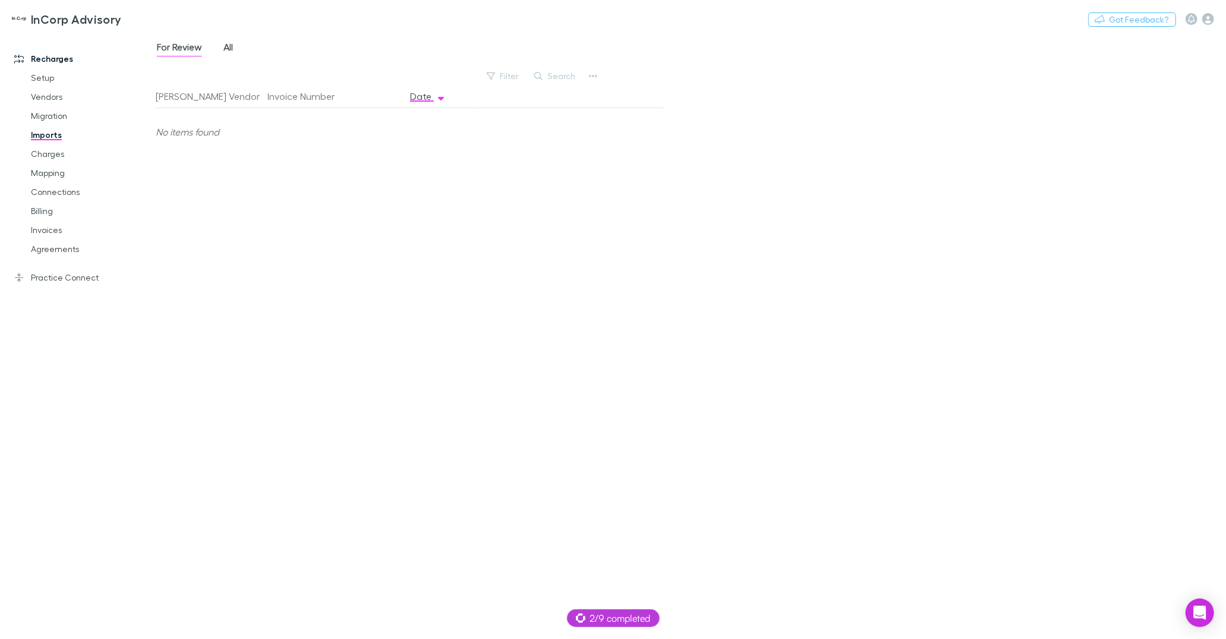
click at [233, 52] on span "All" at bounding box center [229, 48] width 10 height 15
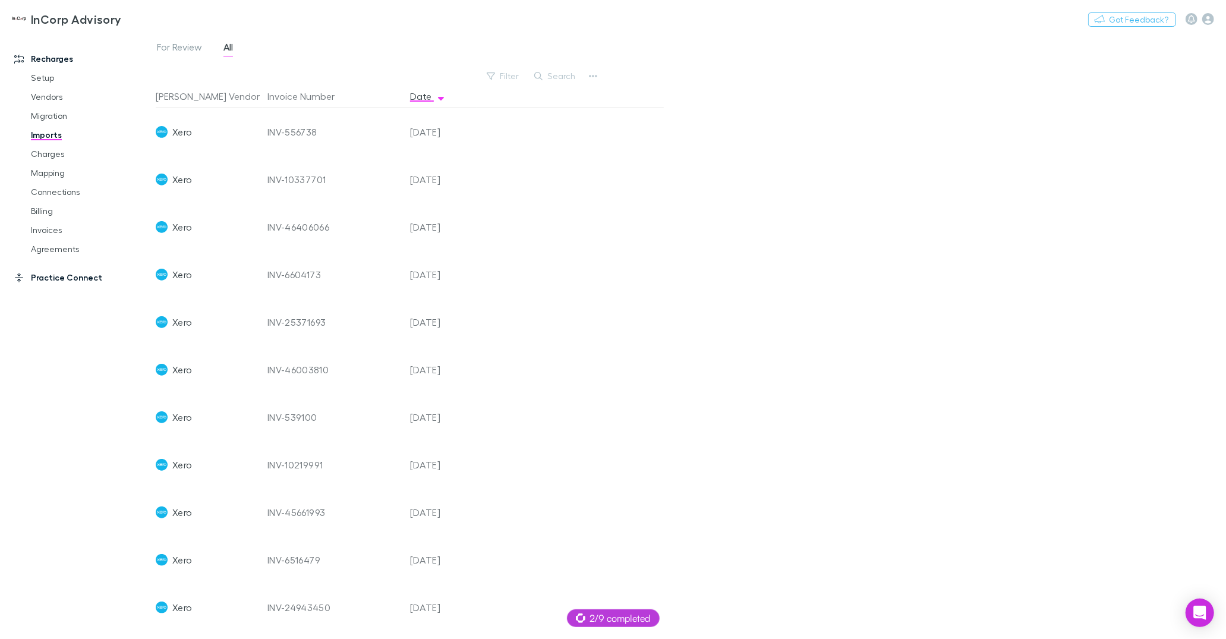
click at [74, 284] on link "Practice Connect" at bounding box center [77, 277] width 151 height 19
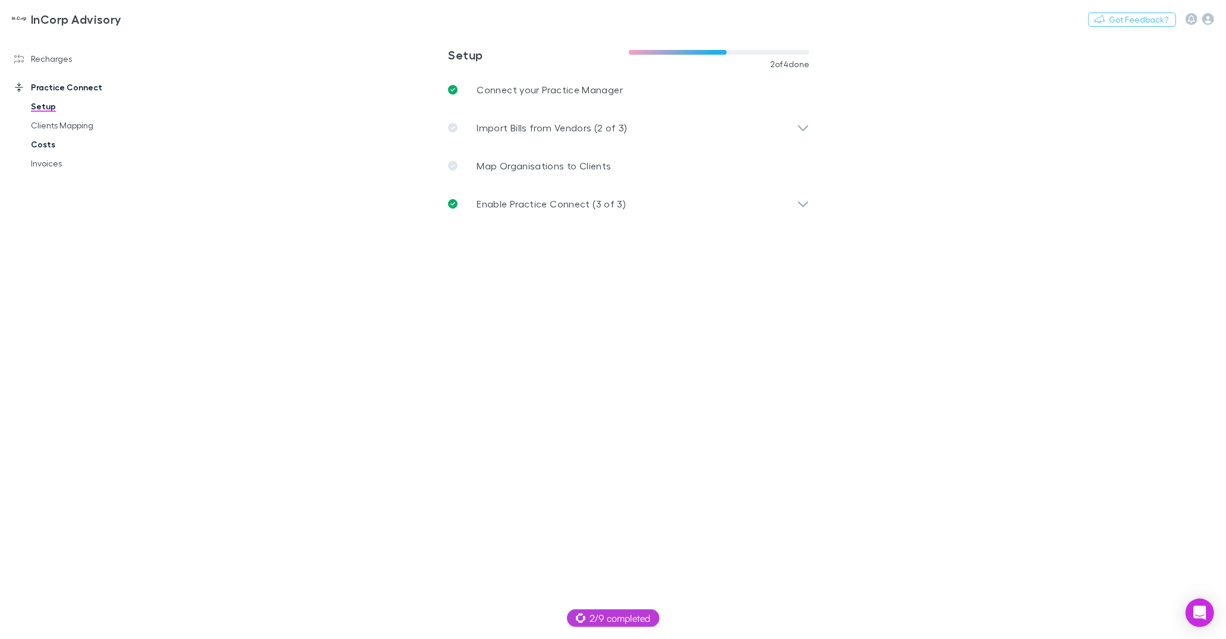
click at [54, 150] on link "Costs" at bounding box center [86, 144] width 134 height 19
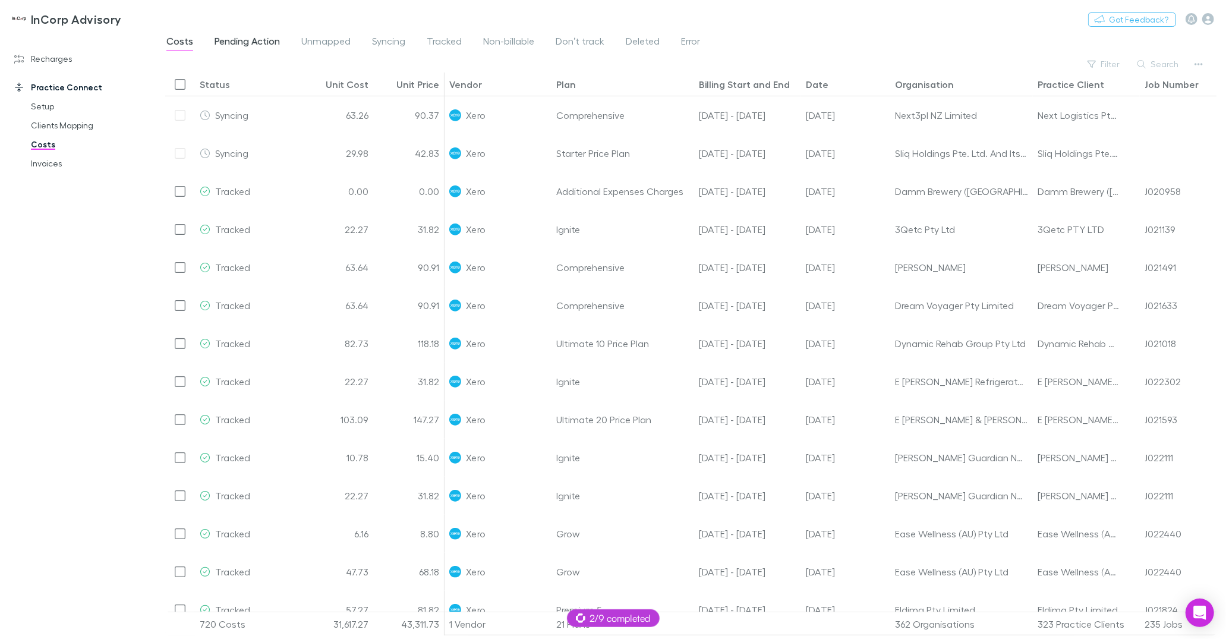
click at [230, 40] on span "Pending Action" at bounding box center [247, 42] width 65 height 15
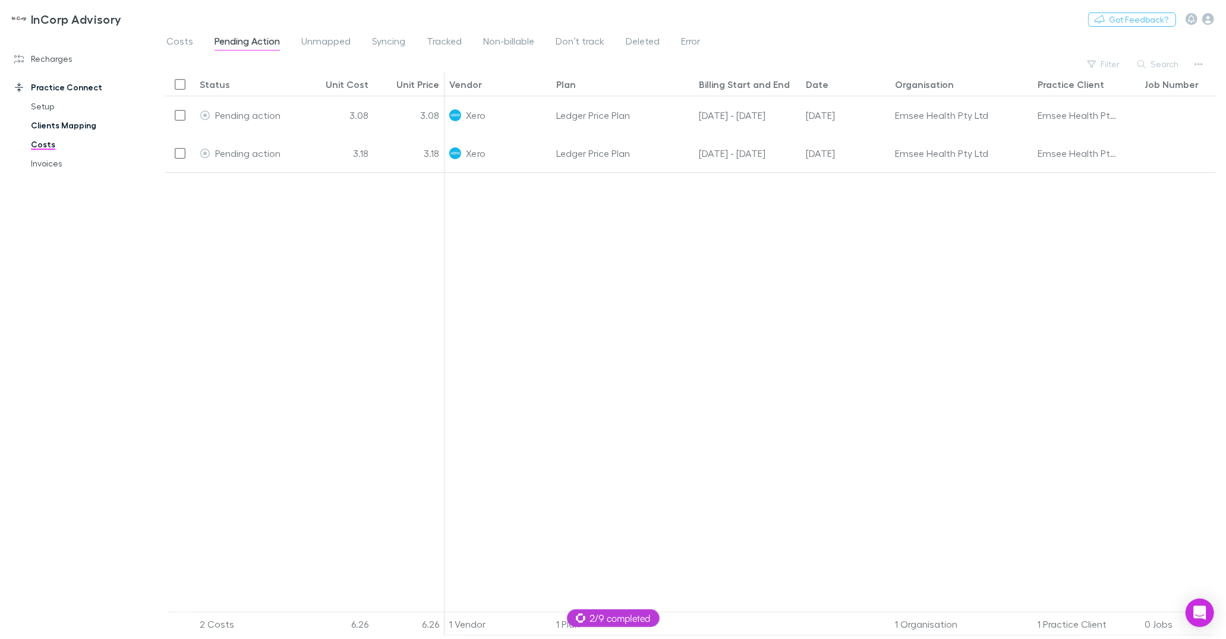
click at [51, 122] on link "Clients Mapping" at bounding box center [86, 125] width 134 height 19
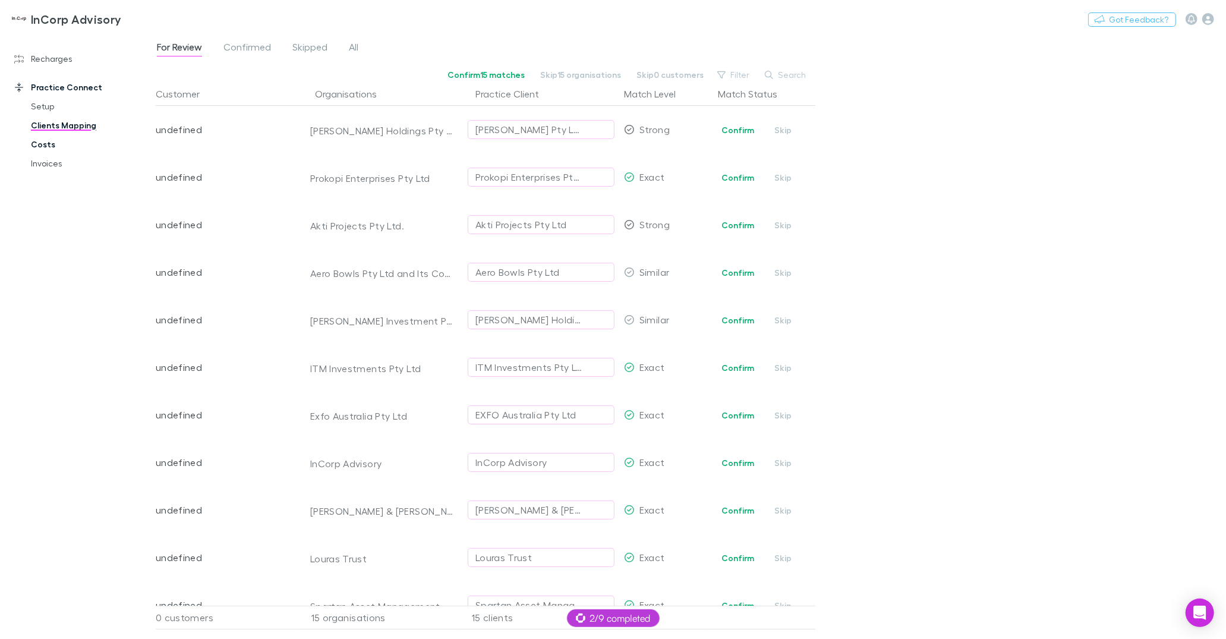
click at [56, 144] on link "Costs" at bounding box center [86, 144] width 134 height 19
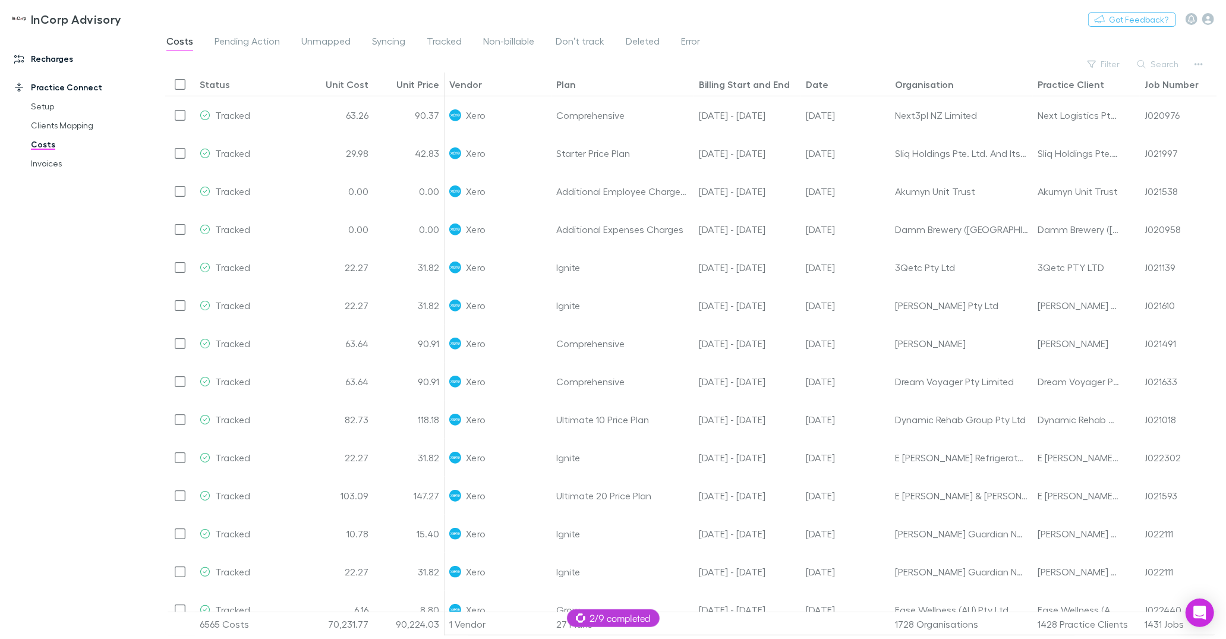
click at [69, 55] on link "Recharges" at bounding box center [77, 58] width 151 height 19
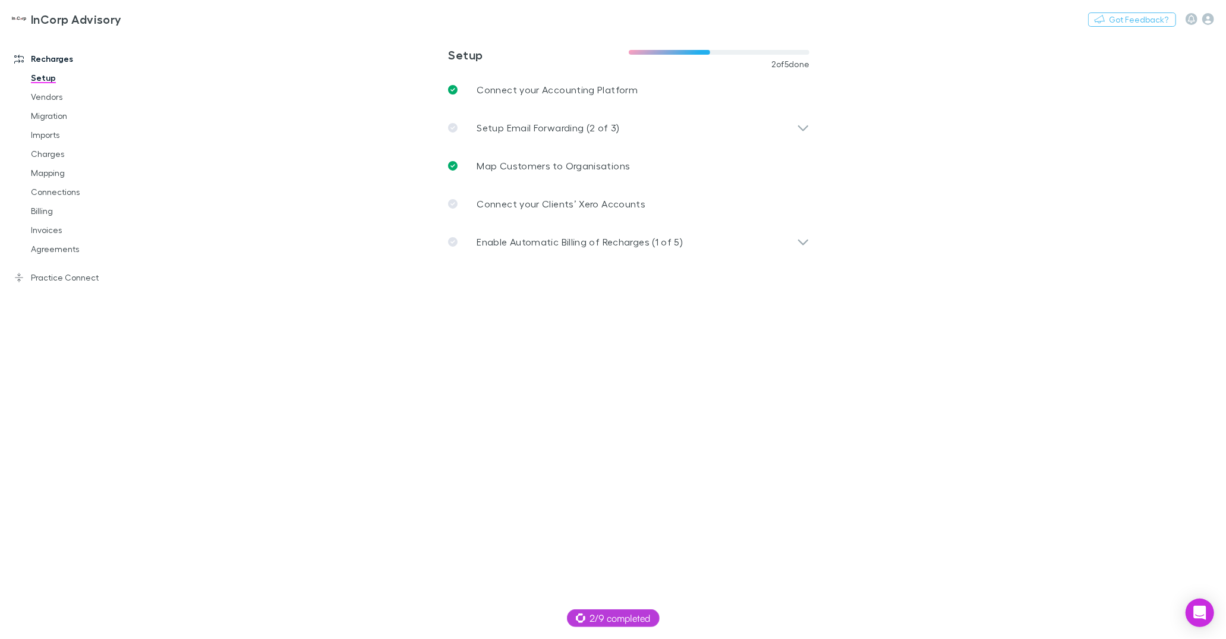
click at [963, 117] on main "**********" at bounding box center [691, 336] width 1071 height 606
click at [1207, 20] on icon "button" at bounding box center [1209, 19] width 12 height 12
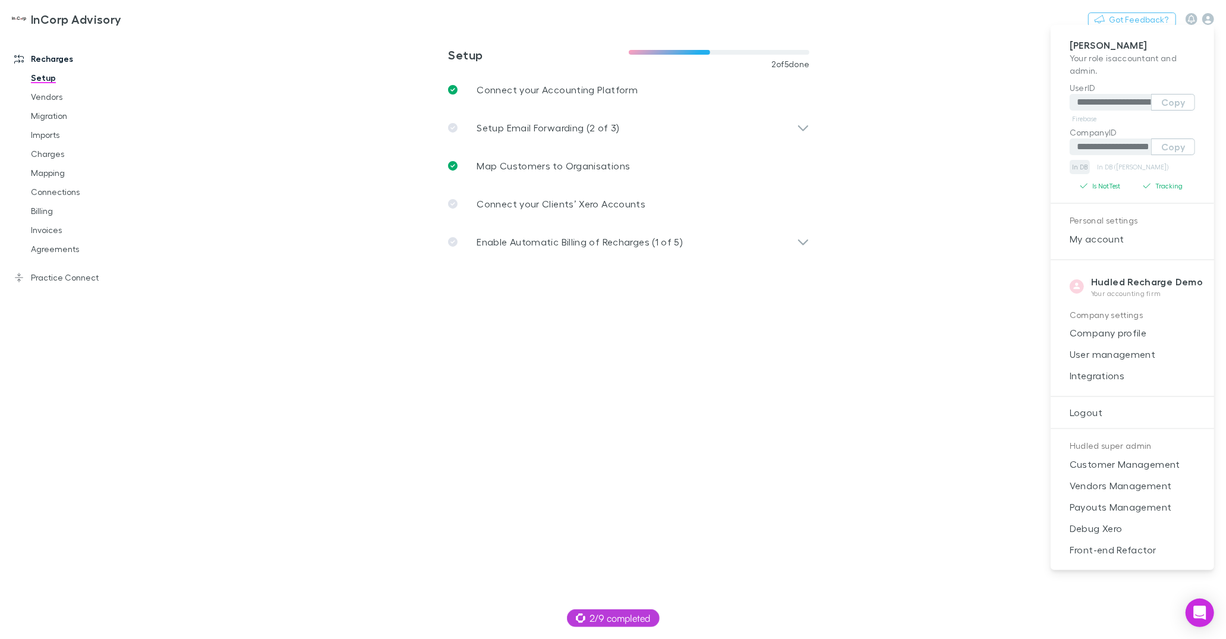
click at [1086, 166] on link "In DB" at bounding box center [1080, 167] width 20 height 14
drag, startPoint x: 446, startPoint y: 320, endPoint x: 551, endPoint y: 246, distance: 128.3
click at [446, 320] on div at bounding box center [613, 319] width 1226 height 639
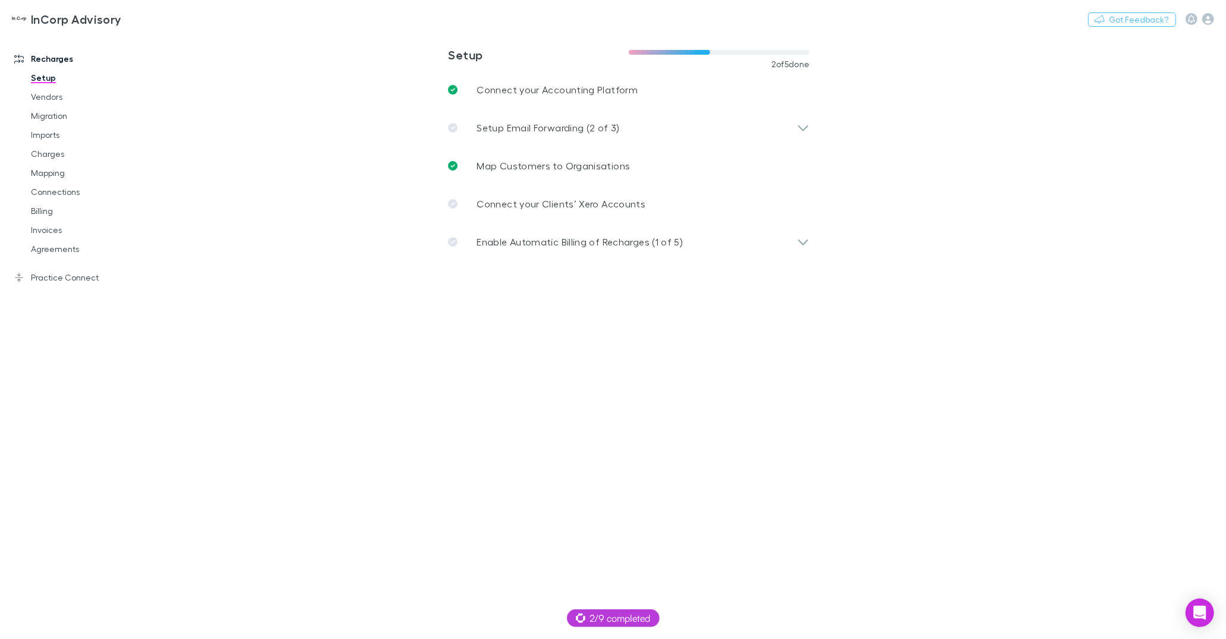
click at [551, 246] on div "**********" at bounding box center [613, 319] width 1226 height 639
click at [514, 245] on p "Enable Automatic Billing of Recharges (1 of 5)" at bounding box center [580, 242] width 206 height 14
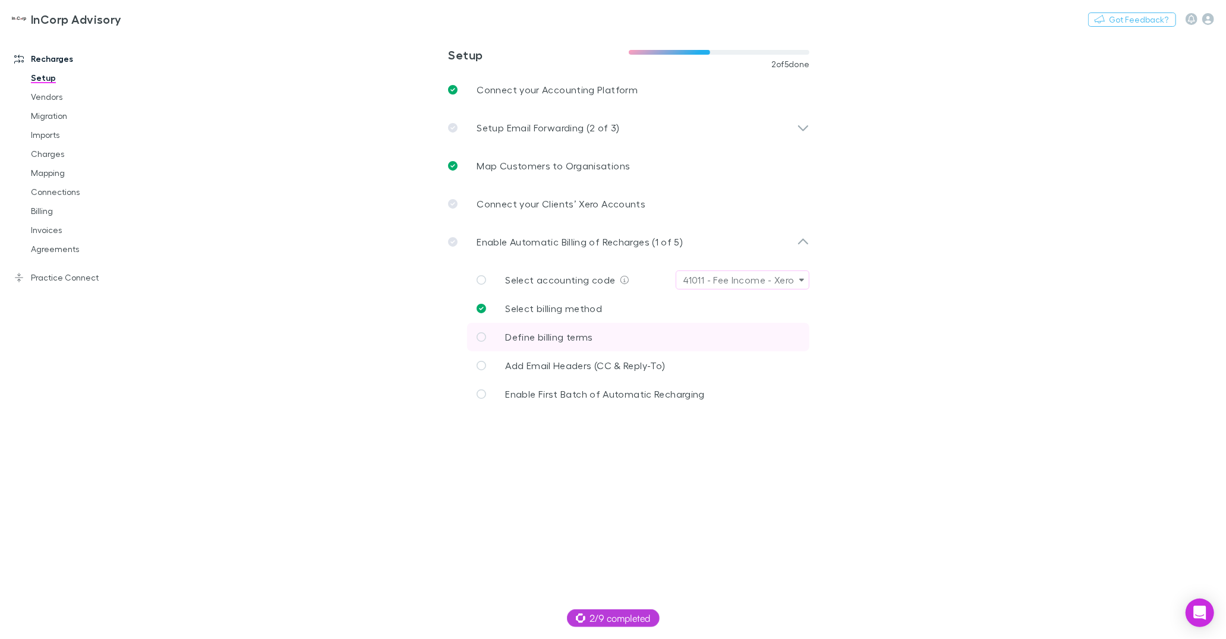
click at [564, 342] on p "Define billing terms" at bounding box center [548, 337] width 87 height 14
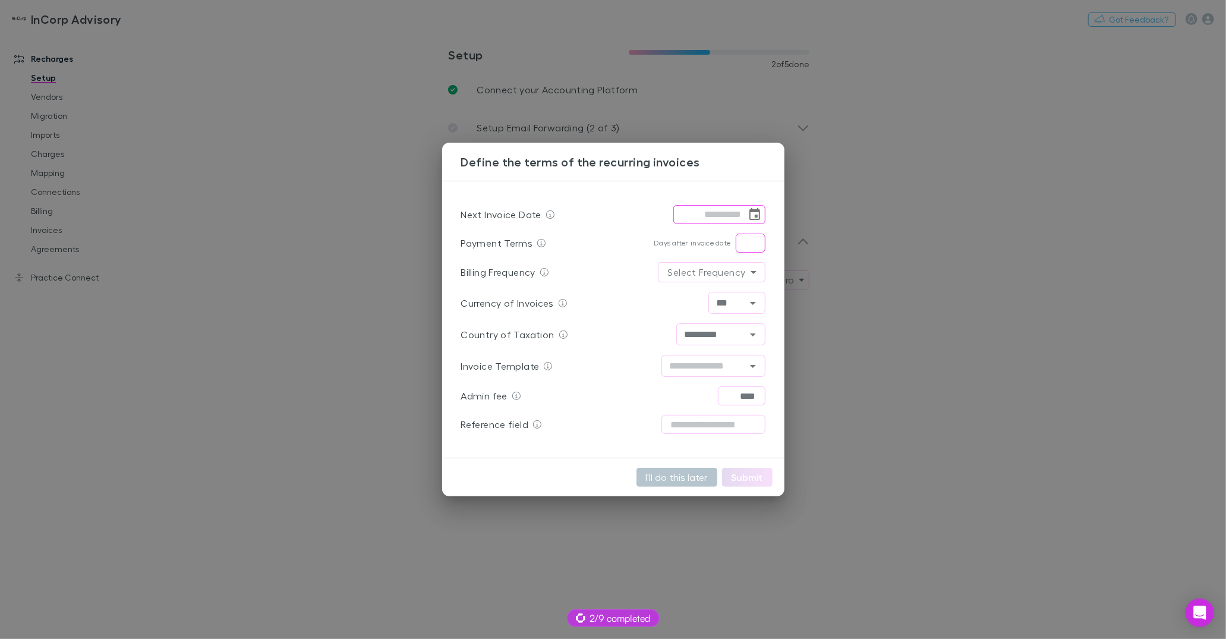
click at [745, 242] on input "text" at bounding box center [751, 243] width 30 height 19
type input "*"
drag, startPoint x: 742, startPoint y: 273, endPoint x: 727, endPoint y: 268, distance: 16.0
click at [742, 273] on body "**********" at bounding box center [613, 319] width 1226 height 639
click at [728, 301] on li "Monthly" at bounding box center [711, 297] width 61 height 21
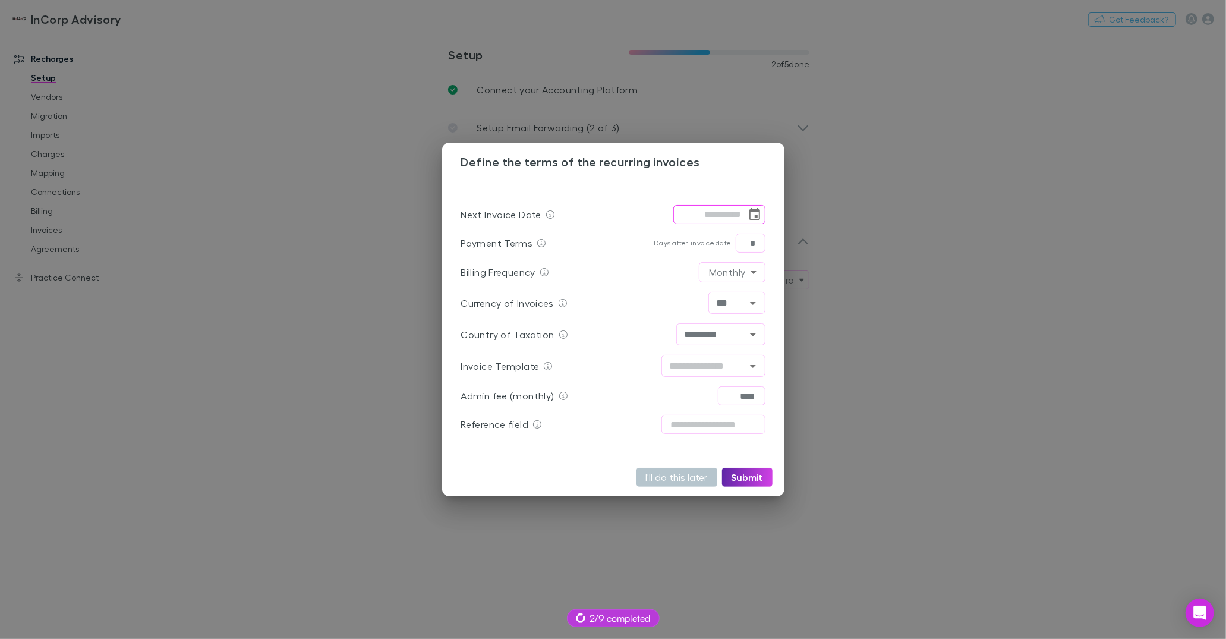
click at [751, 210] on icon "Choose date" at bounding box center [755, 214] width 11 height 12
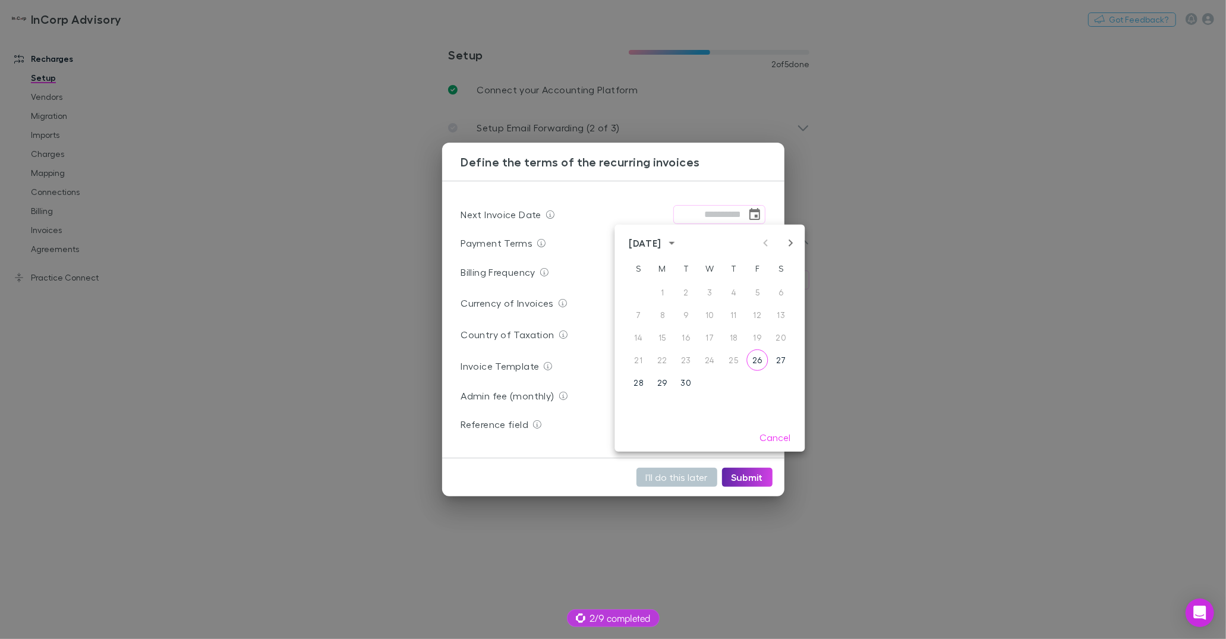
click at [801, 246] on div "September 2025" at bounding box center [710, 243] width 190 height 18
drag, startPoint x: 795, startPoint y: 244, endPoint x: 773, endPoint y: 250, distance: 22.8
click at [795, 244] on icon "Next month" at bounding box center [791, 243] width 14 height 14
drag, startPoint x: 706, startPoint y: 292, endPoint x: 698, endPoint y: 278, distance: 16.0
click at [706, 292] on button "1" at bounding box center [709, 292] width 21 height 21
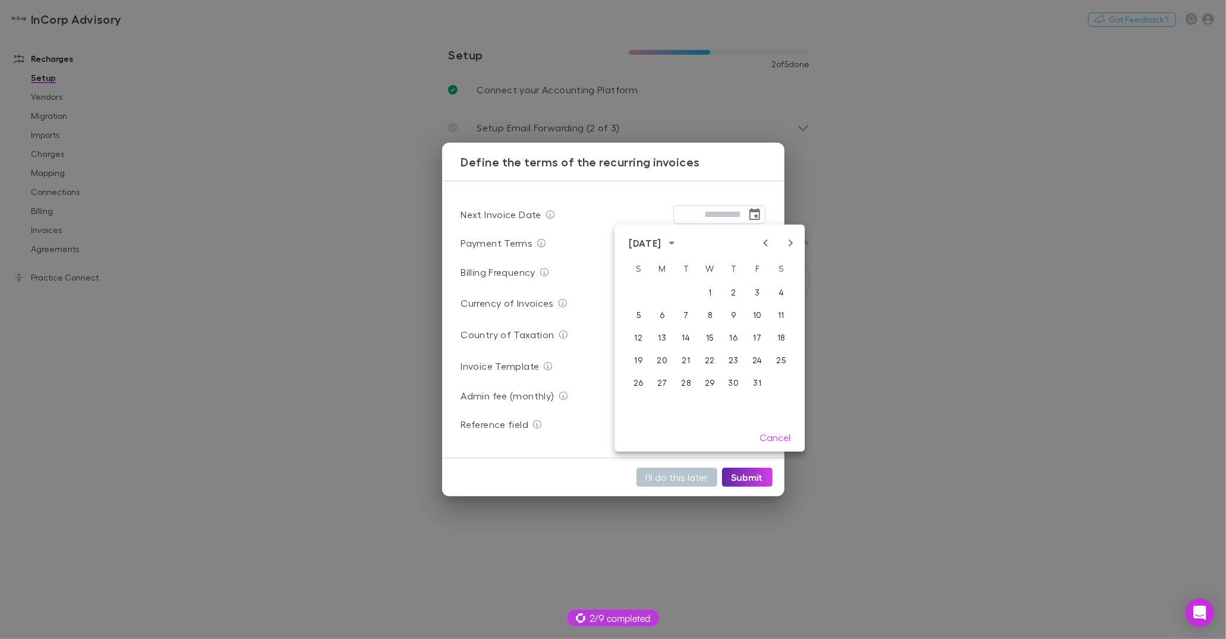
type input "**********"
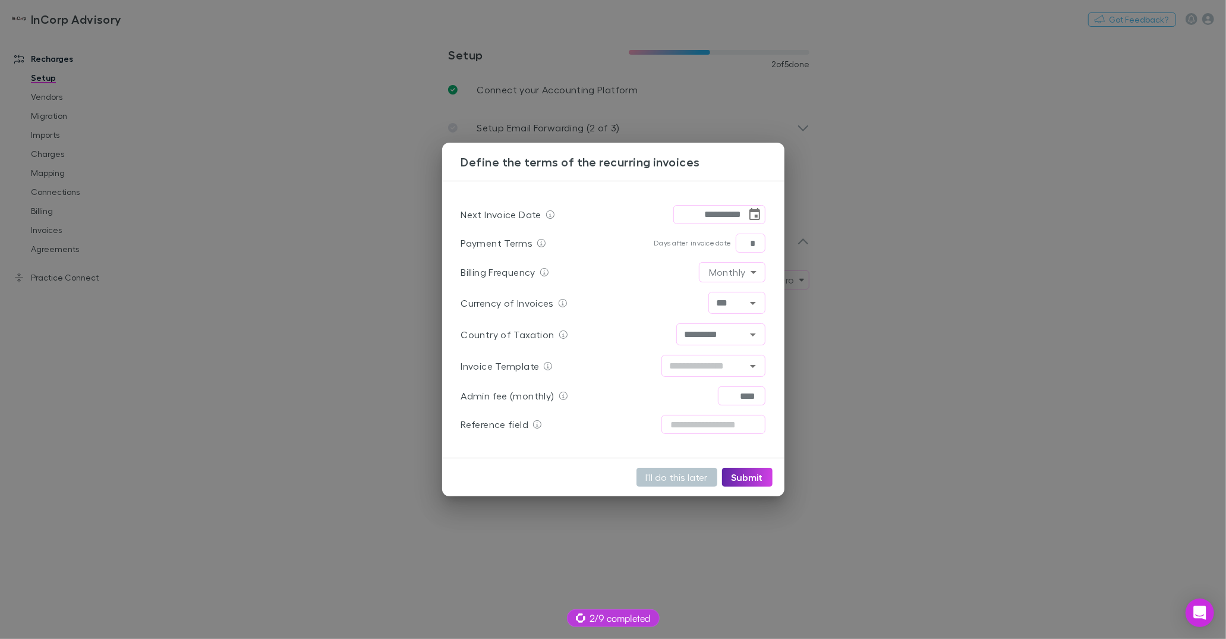
click at [626, 196] on div "**********" at bounding box center [613, 320] width 342 height 278
click at [759, 364] on icon "Open" at bounding box center [753, 366] width 14 height 14
click at [711, 435] on li "Rechargly" at bounding box center [713, 434] width 104 height 21
type input "*********"
click at [742, 474] on button "Submit" at bounding box center [747, 477] width 51 height 19
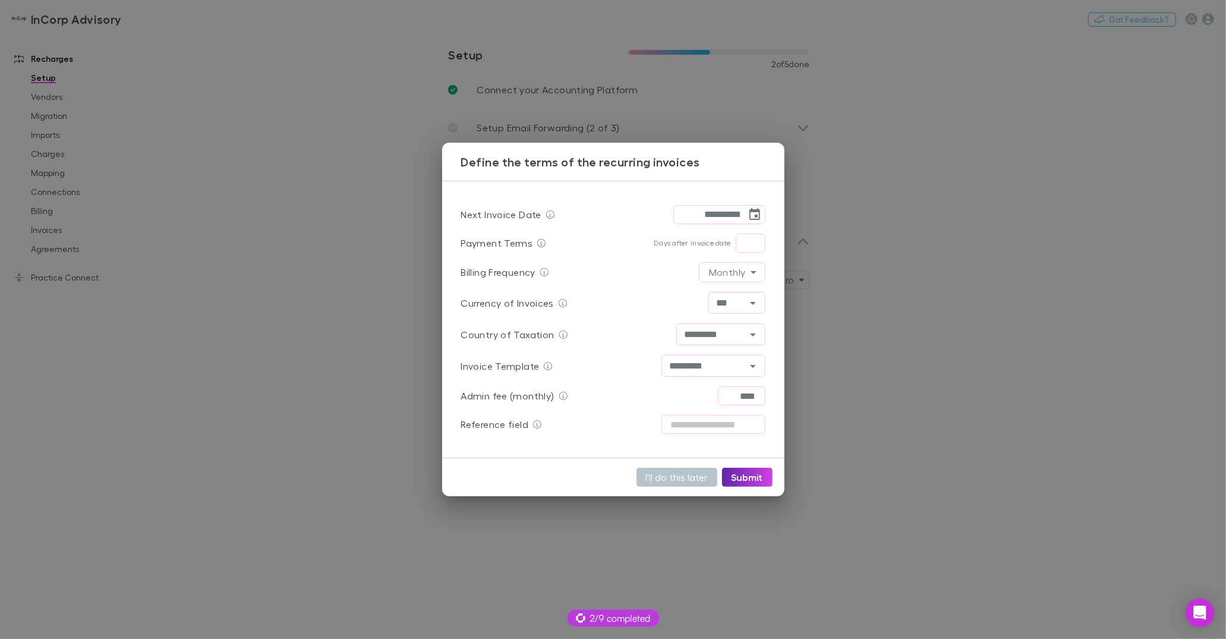
type input "*"
type input "**********"
type input "*********"
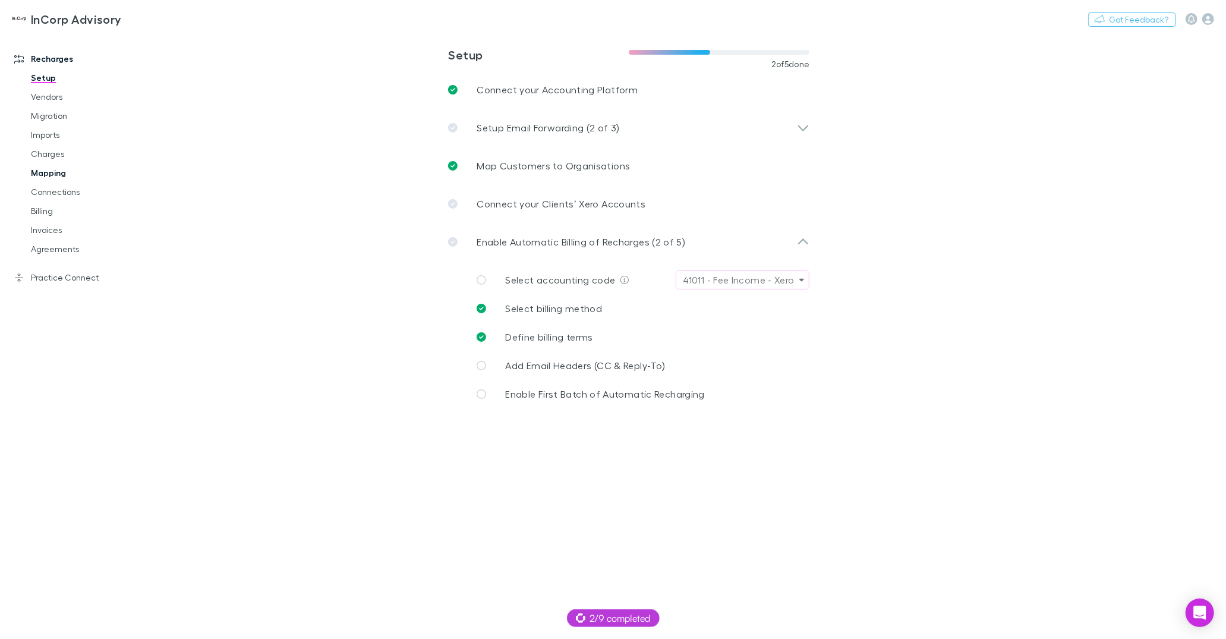
click at [41, 175] on link "Mapping" at bounding box center [86, 172] width 134 height 19
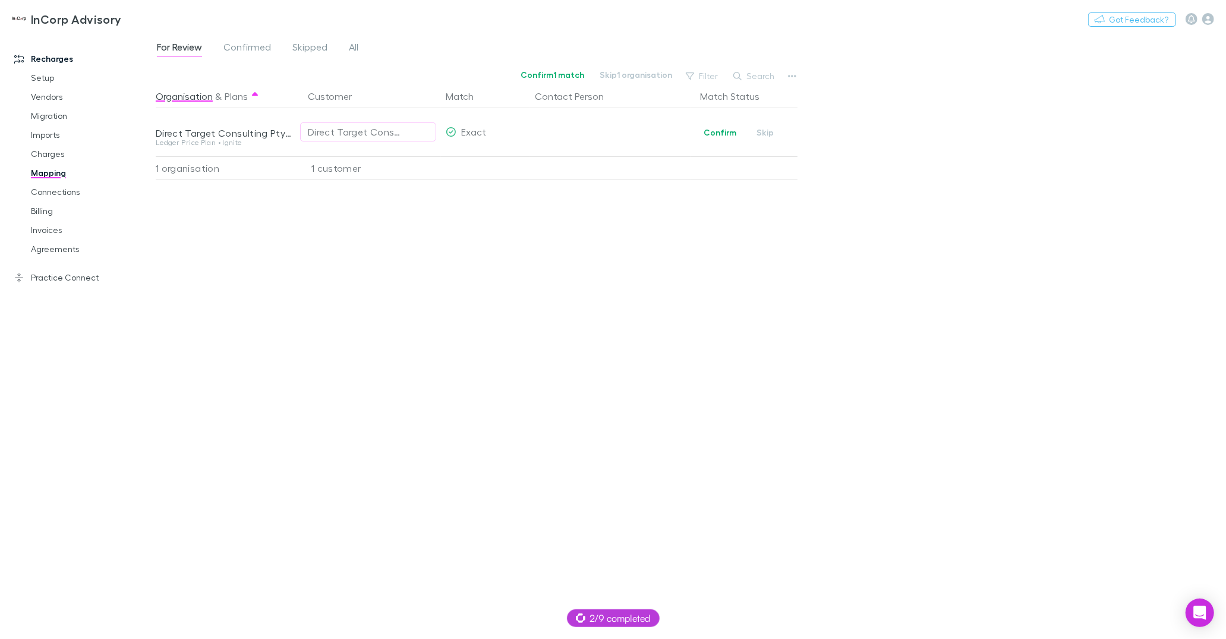
click at [222, 42] on div "For Review Confirmed Skipped All" at bounding box center [262, 48] width 213 height 19
click at [233, 46] on span "Confirmed" at bounding box center [248, 48] width 48 height 15
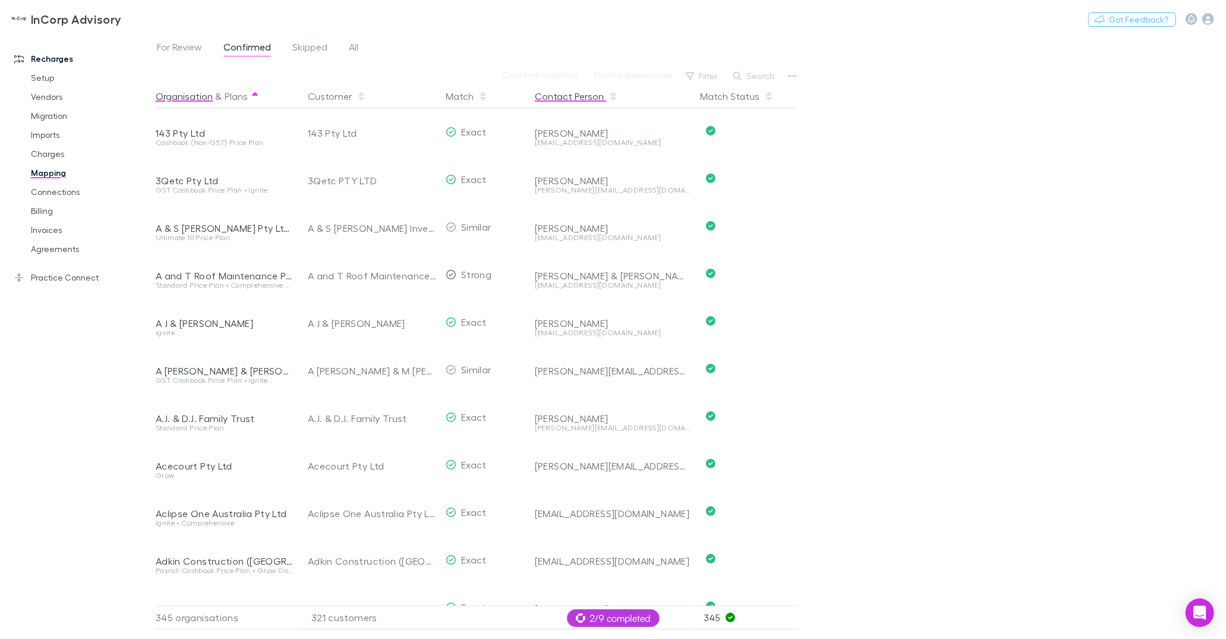
click at [566, 100] on button "Contact Person" at bounding box center [576, 96] width 83 height 24
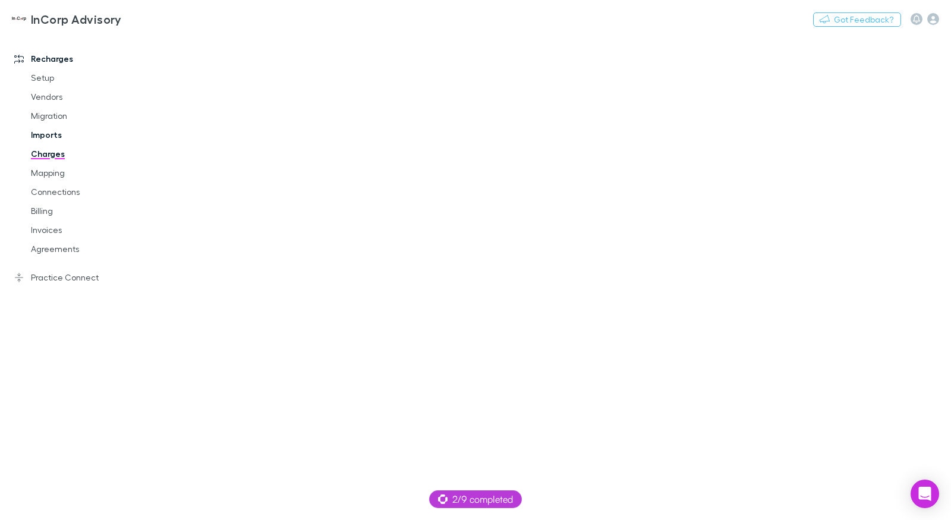
click at [51, 136] on link "Imports" at bounding box center [83, 134] width 129 height 19
click at [218, 49] on span "All" at bounding box center [223, 48] width 10 height 15
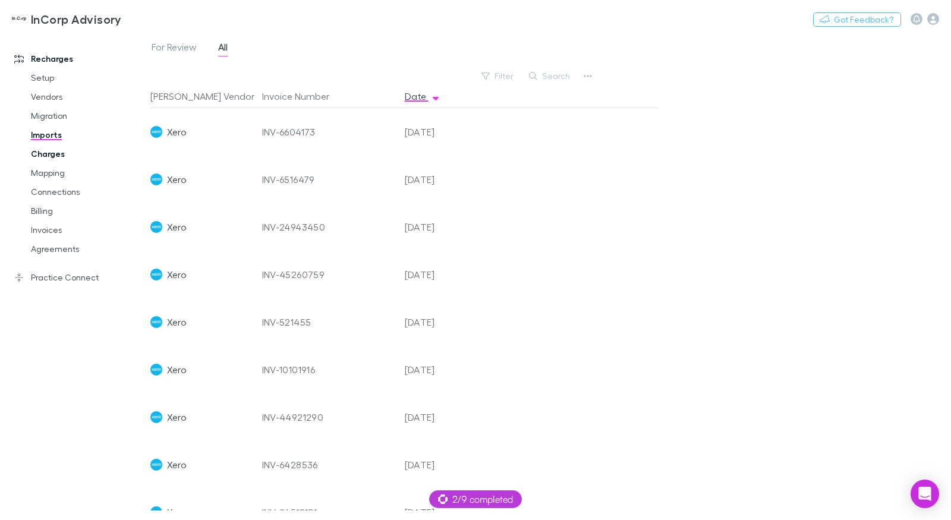
click at [49, 156] on link "Charges" at bounding box center [83, 153] width 129 height 19
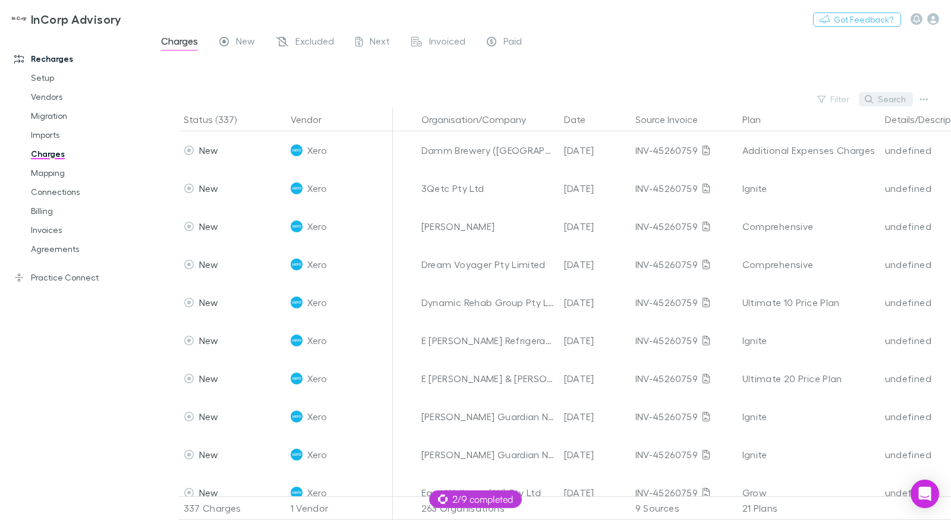
click at [901, 99] on button "Search" at bounding box center [886, 99] width 54 height 14
paste input "**********"
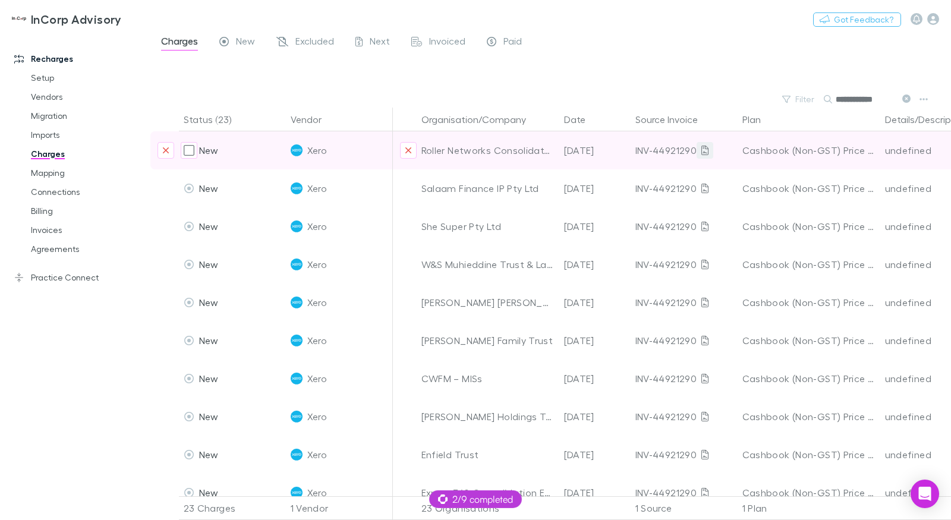
click at [705, 153] on icon at bounding box center [705, 151] width 7 height 10
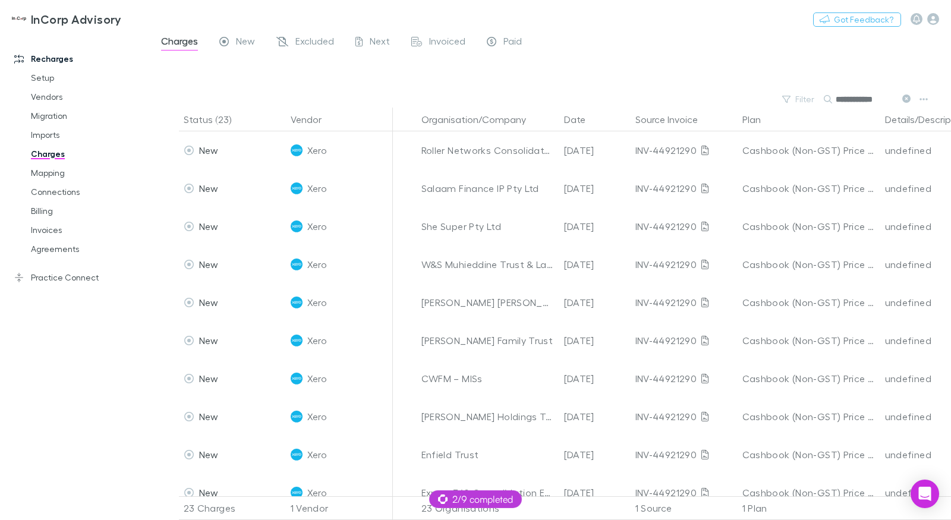
click at [847, 99] on input "**********" at bounding box center [865, 99] width 59 height 17
paste input "text"
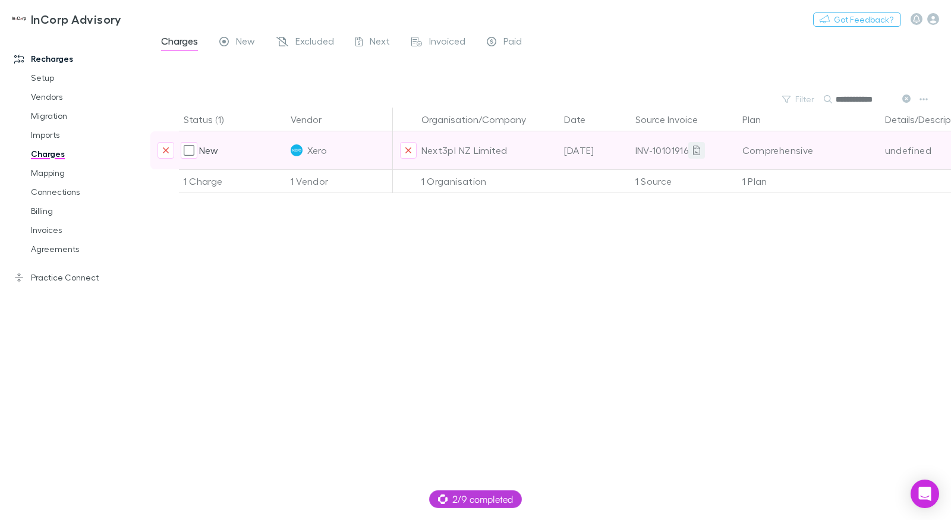
click at [695, 152] on icon at bounding box center [696, 151] width 7 height 10
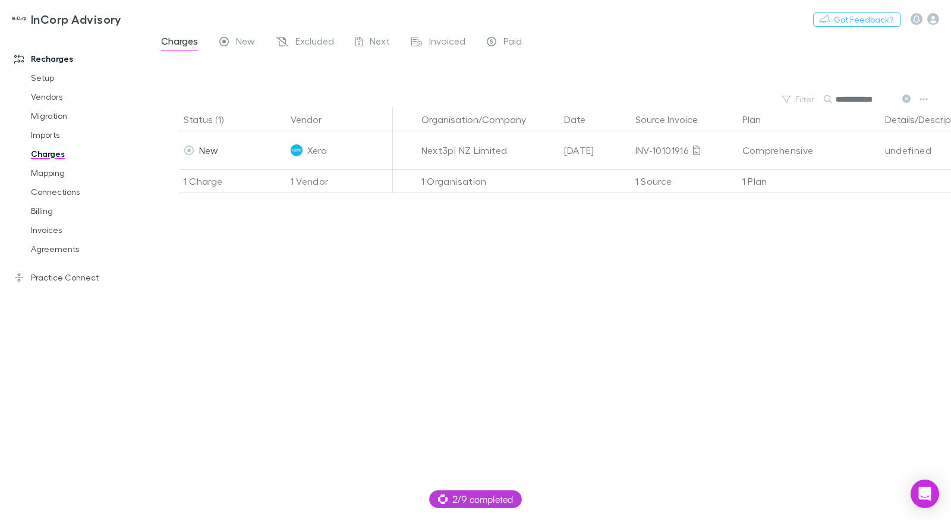
click at [877, 100] on input "**********" at bounding box center [865, 99] width 59 height 17
paste input "text"
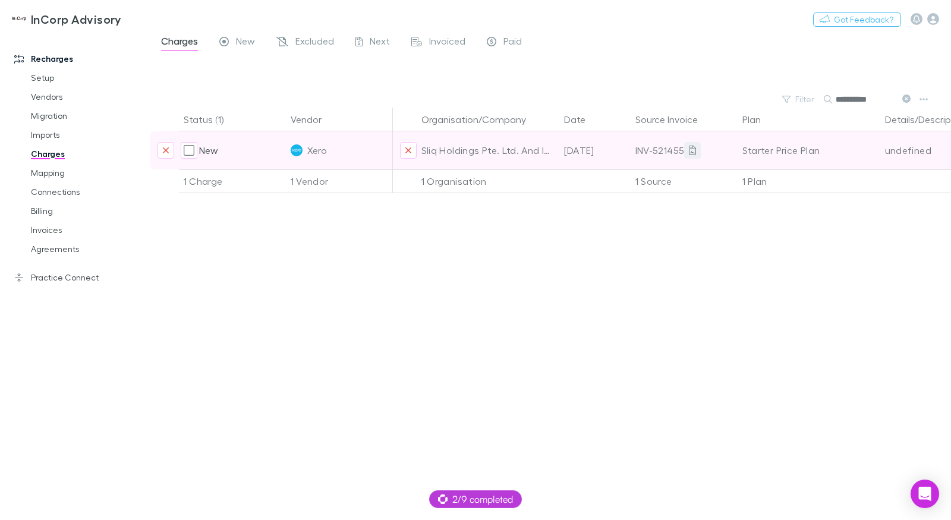
click at [693, 152] on icon at bounding box center [692, 151] width 7 height 10
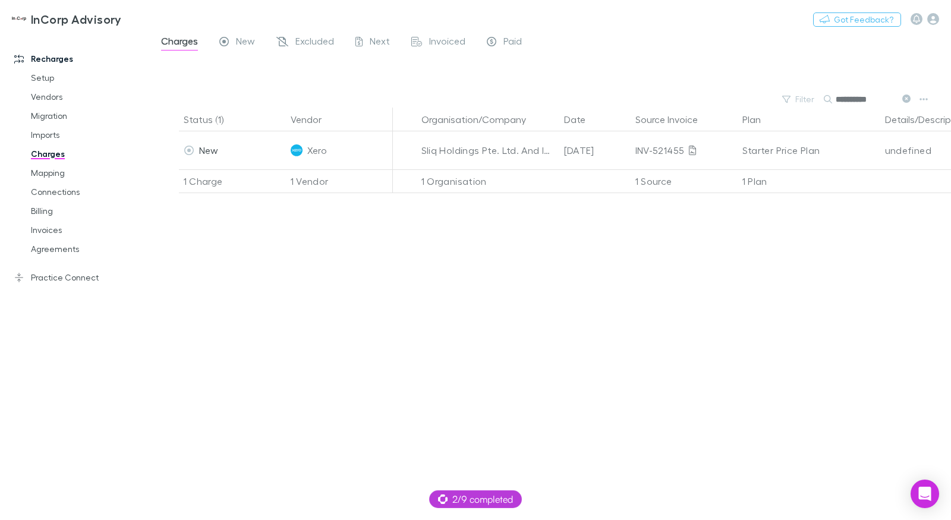
click at [842, 102] on input "**********" at bounding box center [865, 99] width 59 height 17
paste input "**"
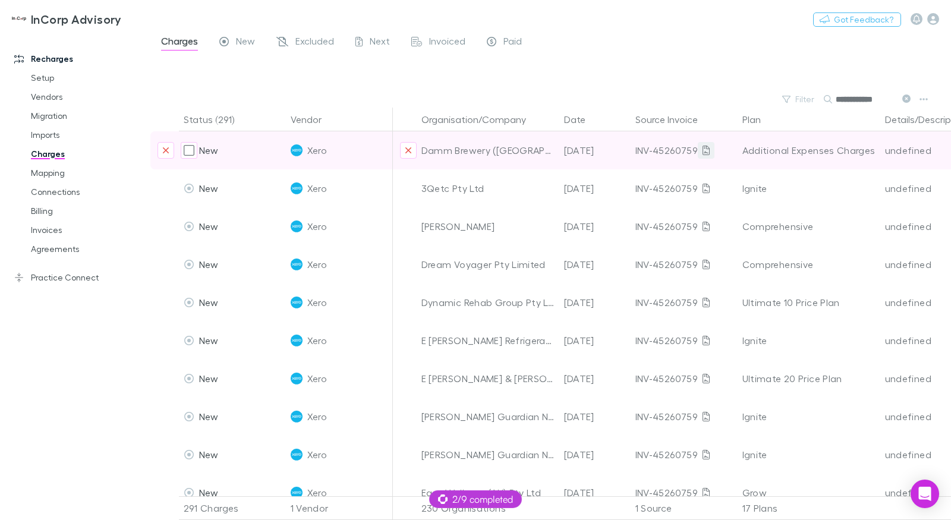
type input "**********"
click at [707, 152] on icon at bounding box center [706, 151] width 7 height 10
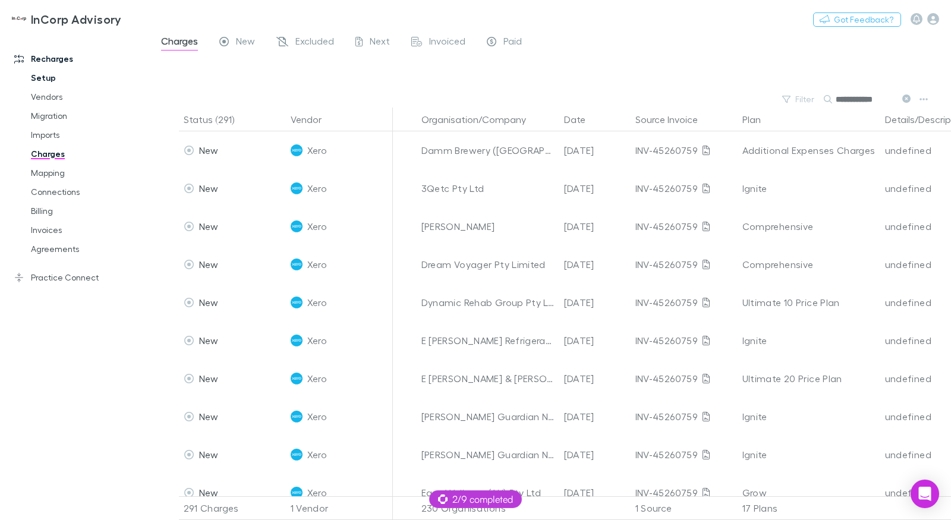
click at [50, 76] on link "Setup" at bounding box center [83, 77] width 129 height 19
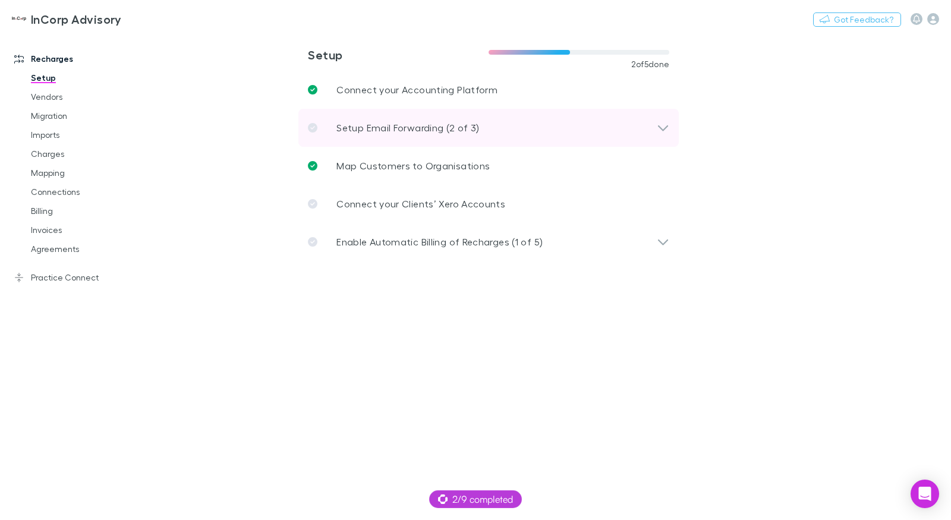
drag, startPoint x: 425, startPoint y: 133, endPoint x: 445, endPoint y: 143, distance: 22.6
click at [425, 133] on p "Setup Email Forwarding (2 of 3)" at bounding box center [407, 128] width 143 height 14
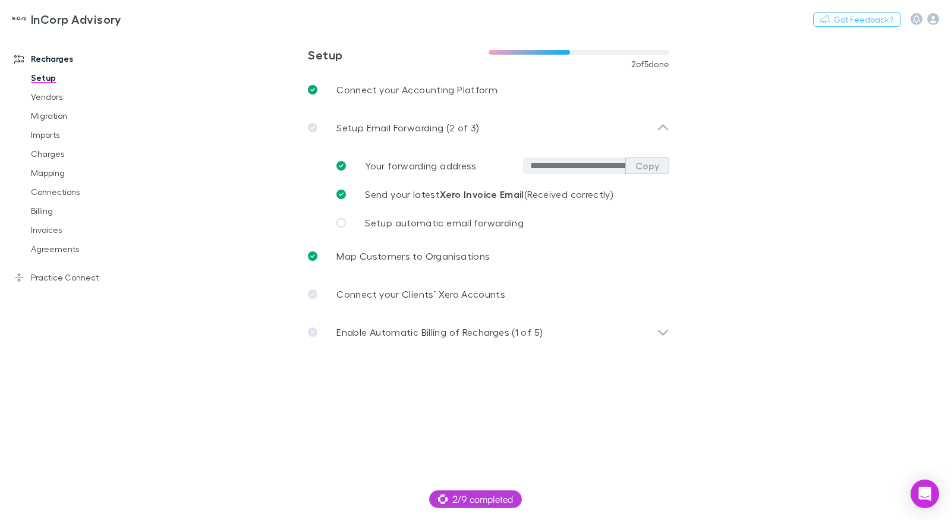
click at [649, 168] on button "Copy" at bounding box center [647, 166] width 44 height 17
click at [67, 153] on link "Charges" at bounding box center [83, 153] width 129 height 19
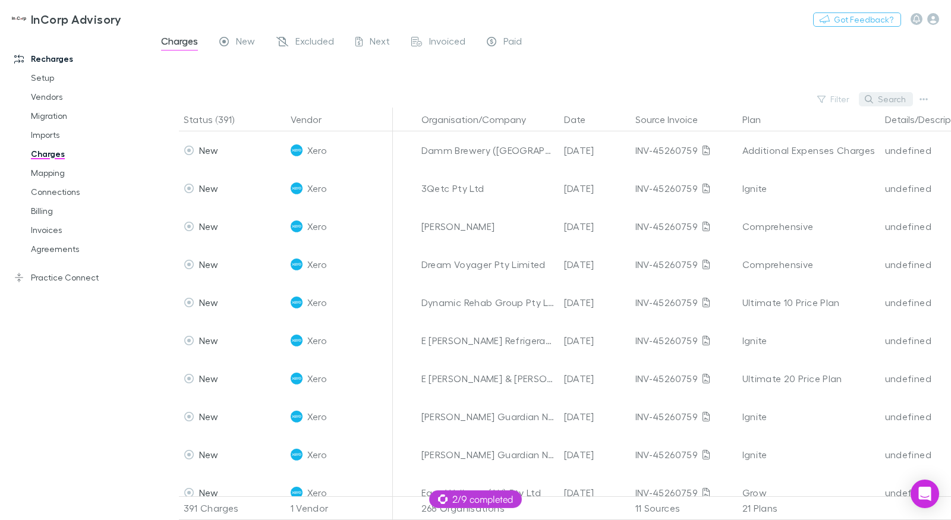
scroll to position [0, 6]
drag, startPoint x: 870, startPoint y: 105, endPoint x: 883, endPoint y: 97, distance: 15.2
click at [871, 105] on button "Search" at bounding box center [886, 99] width 54 height 14
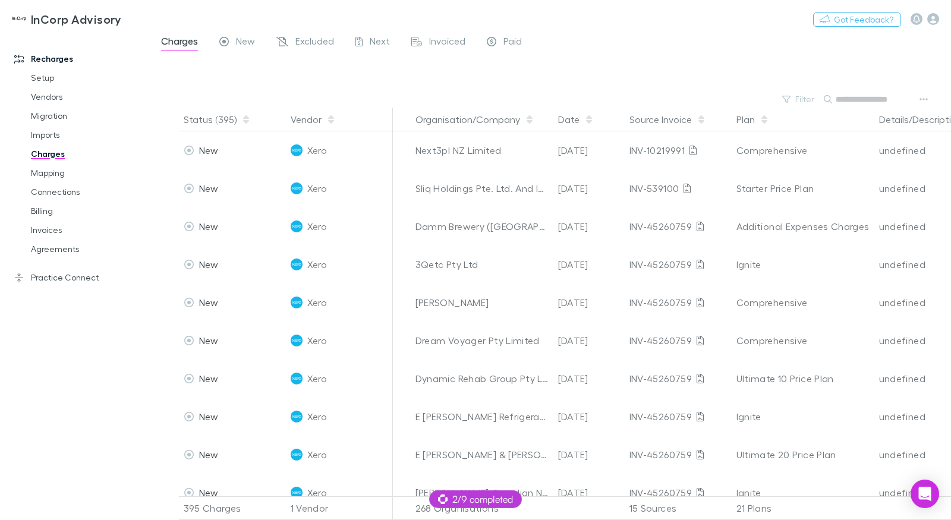
paste input "**********"
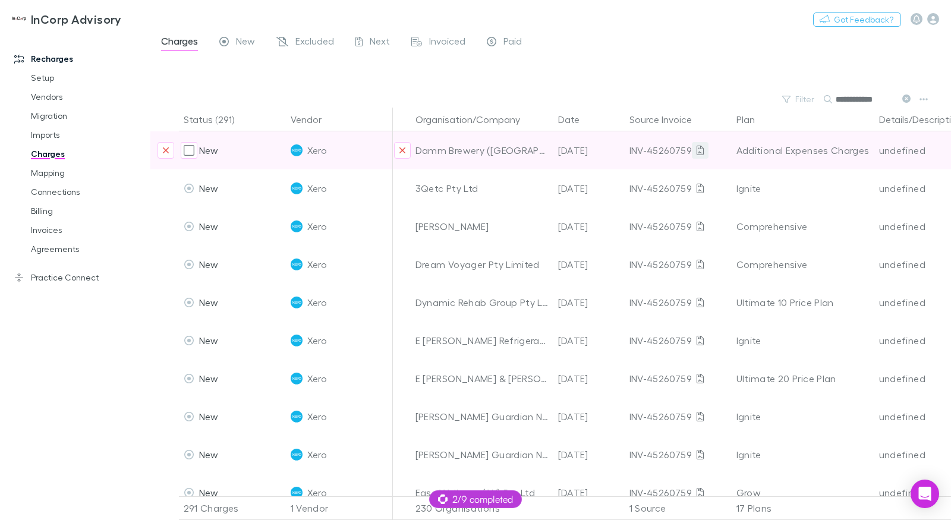
type input "**********"
click at [702, 151] on link at bounding box center [700, 150] width 17 height 17
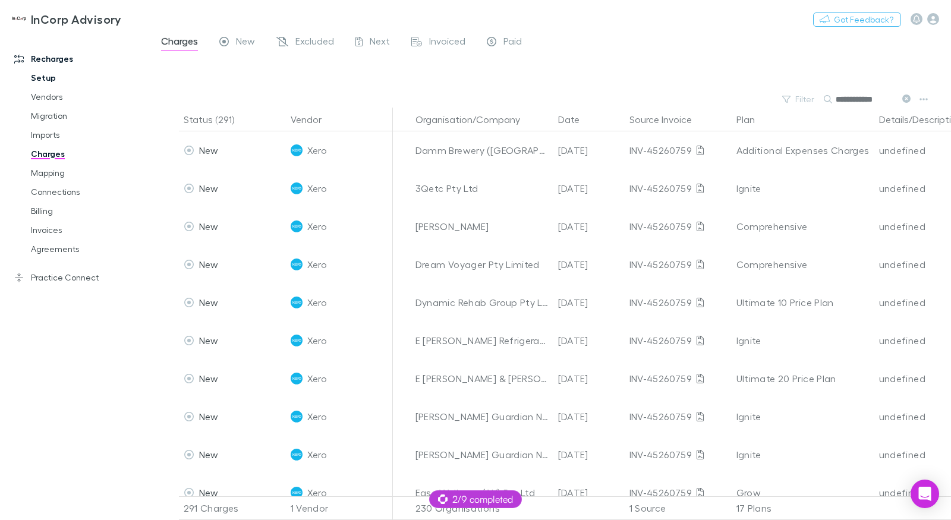
click at [74, 74] on link "Setup" at bounding box center [83, 77] width 129 height 19
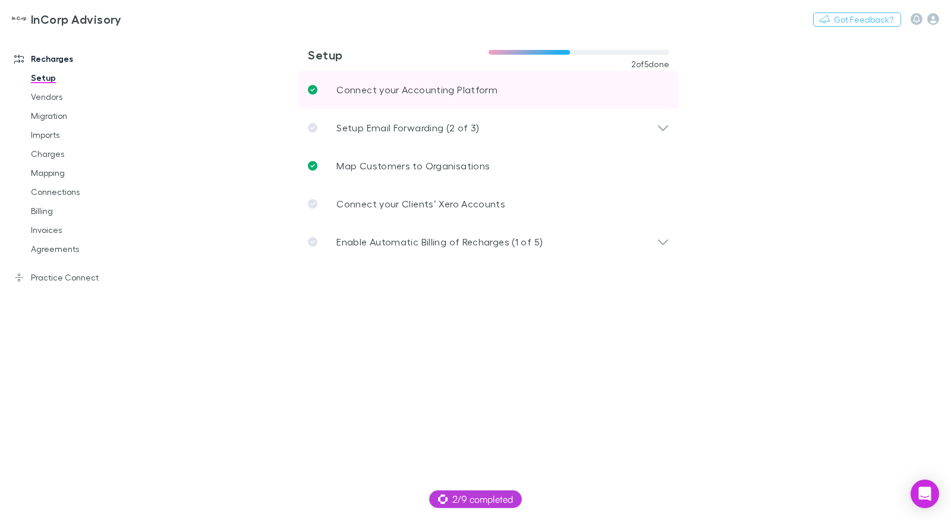
click at [385, 96] on p "Connect your Accounting Platform" at bounding box center [416, 90] width 161 height 14
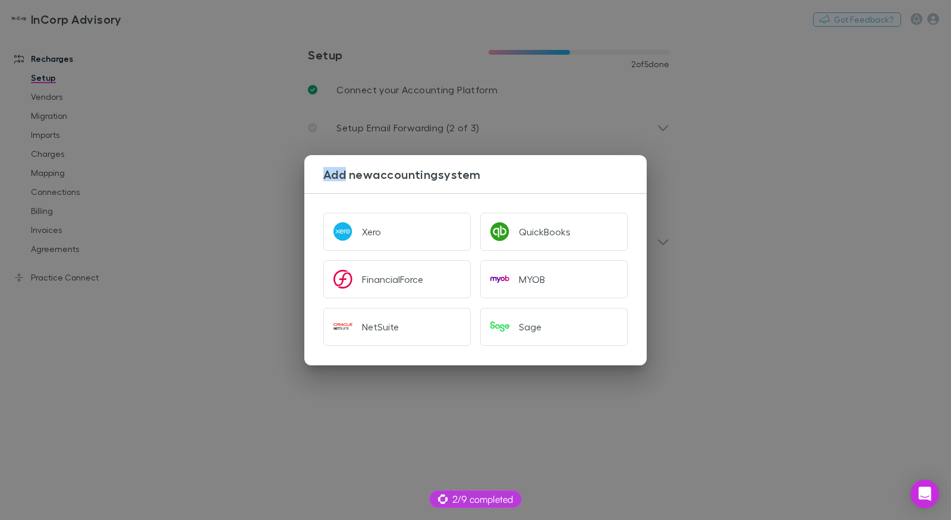
drag, startPoint x: 385, startPoint y: 96, endPoint x: 381, endPoint y: 78, distance: 18.2
click at [377, 92] on div "Add new accounting system Xero QuickBooks FinancialForce MYOB NetSuite Sage" at bounding box center [475, 260] width 951 height 520
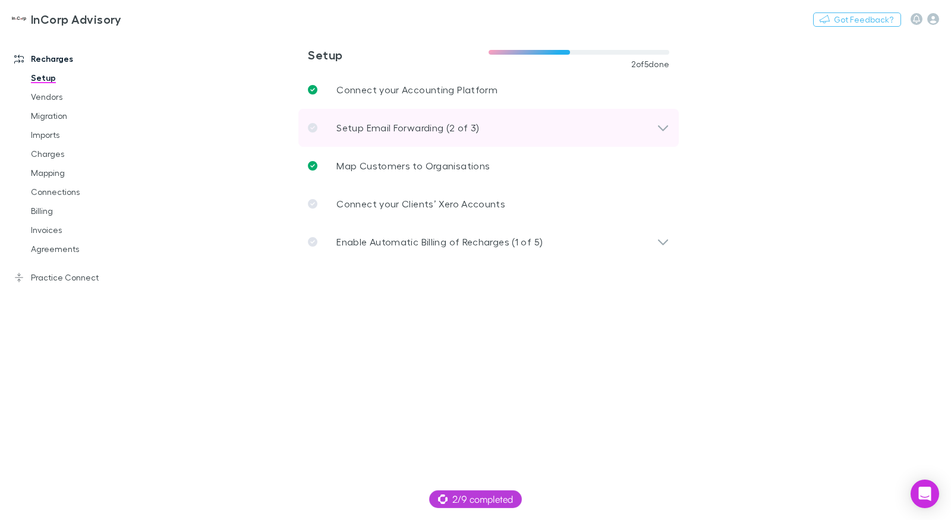
click at [386, 143] on div "Setup Email Forwarding (2 of 3)" at bounding box center [488, 128] width 380 height 38
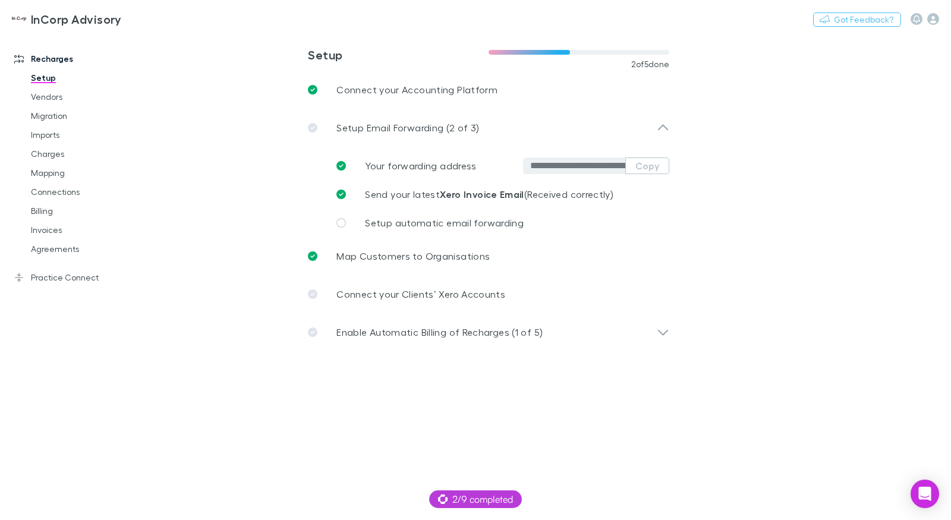
drag, startPoint x: 630, startPoint y: 166, endPoint x: 695, endPoint y: 116, distance: 81.8
click at [631, 166] on button "Copy" at bounding box center [647, 166] width 44 height 17
click at [57, 155] on link "Charges" at bounding box center [83, 153] width 129 height 19
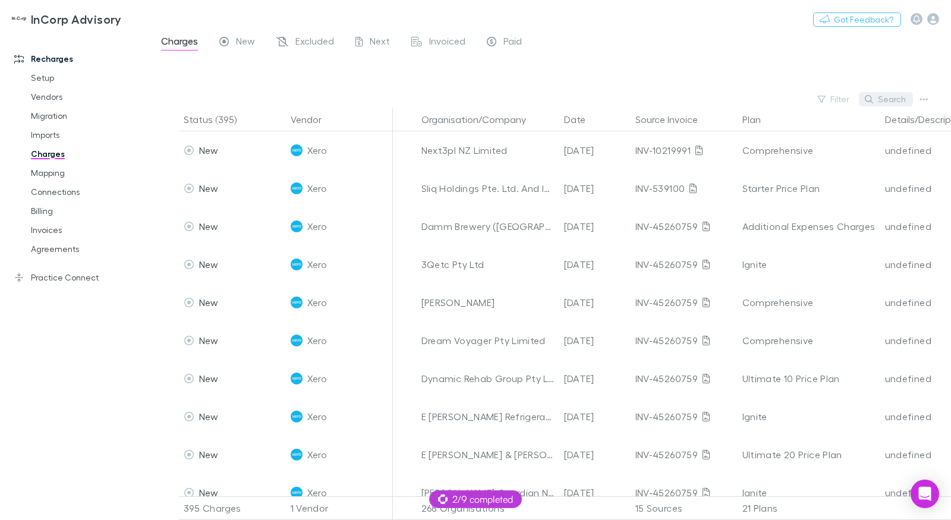
click at [891, 97] on button "Search" at bounding box center [886, 99] width 54 height 14
paste input "**********"
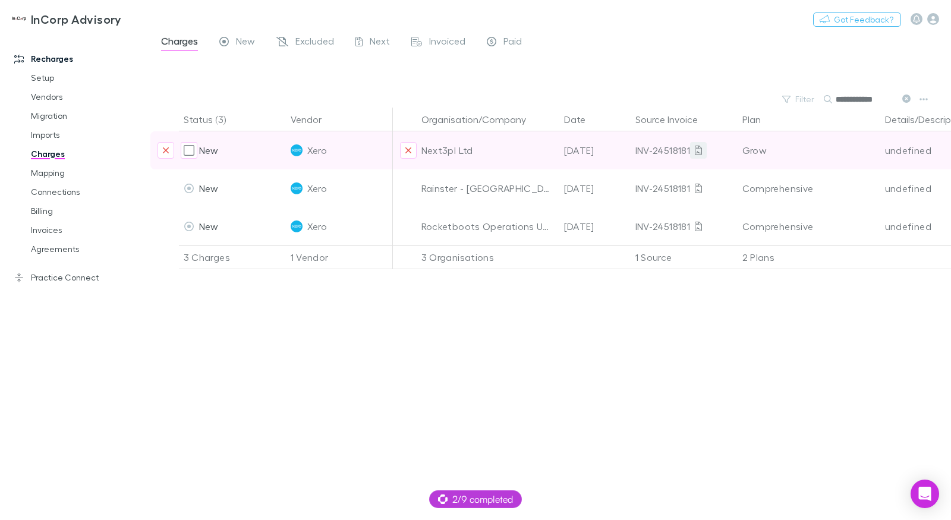
type input "**********"
click at [698, 150] on icon at bounding box center [698, 151] width 7 height 10
